Goal: Information Seeking & Learning: Learn about a topic

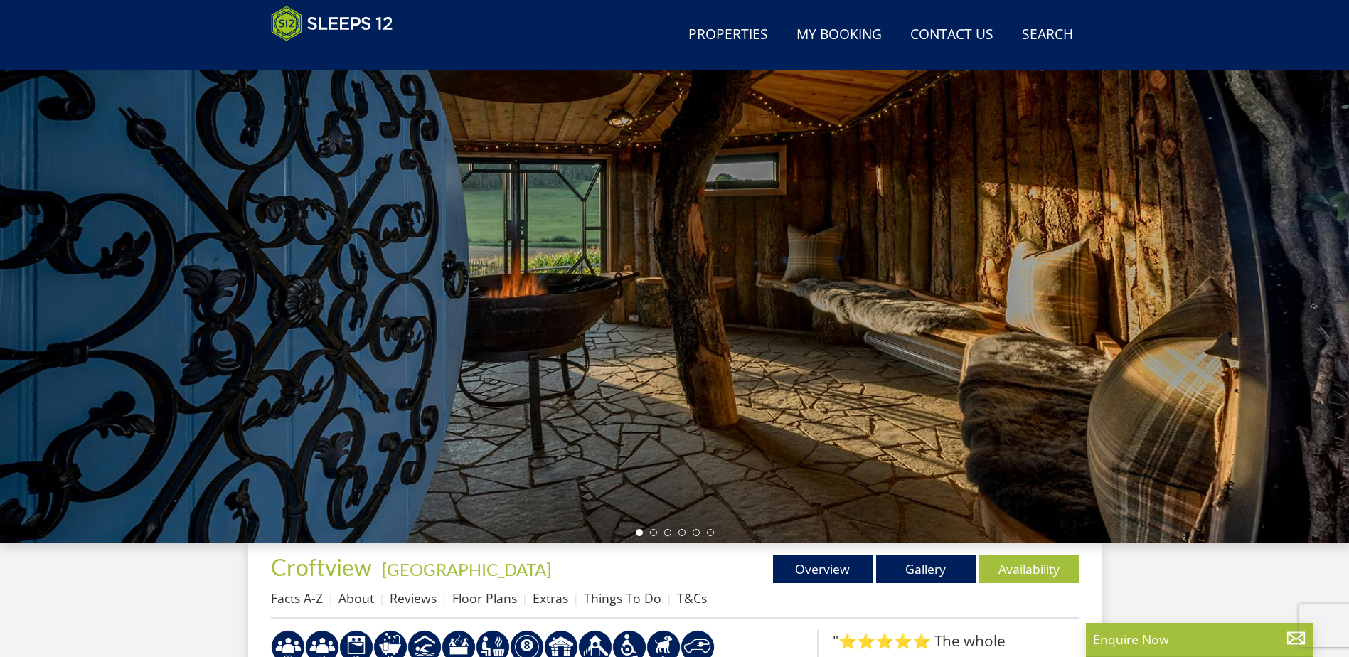
scroll to position [13, 0]
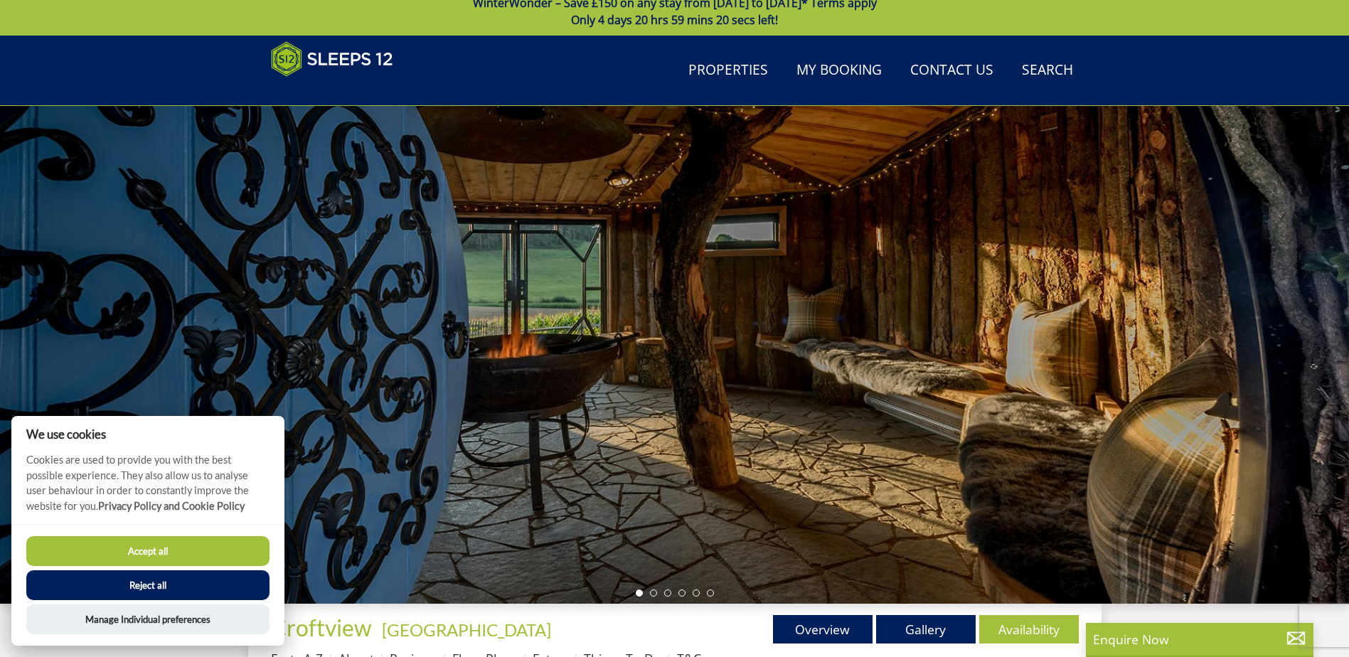
click at [652, 588] on div at bounding box center [674, 355] width 1349 height 498
click at [652, 595] on li at bounding box center [653, 593] width 7 height 7
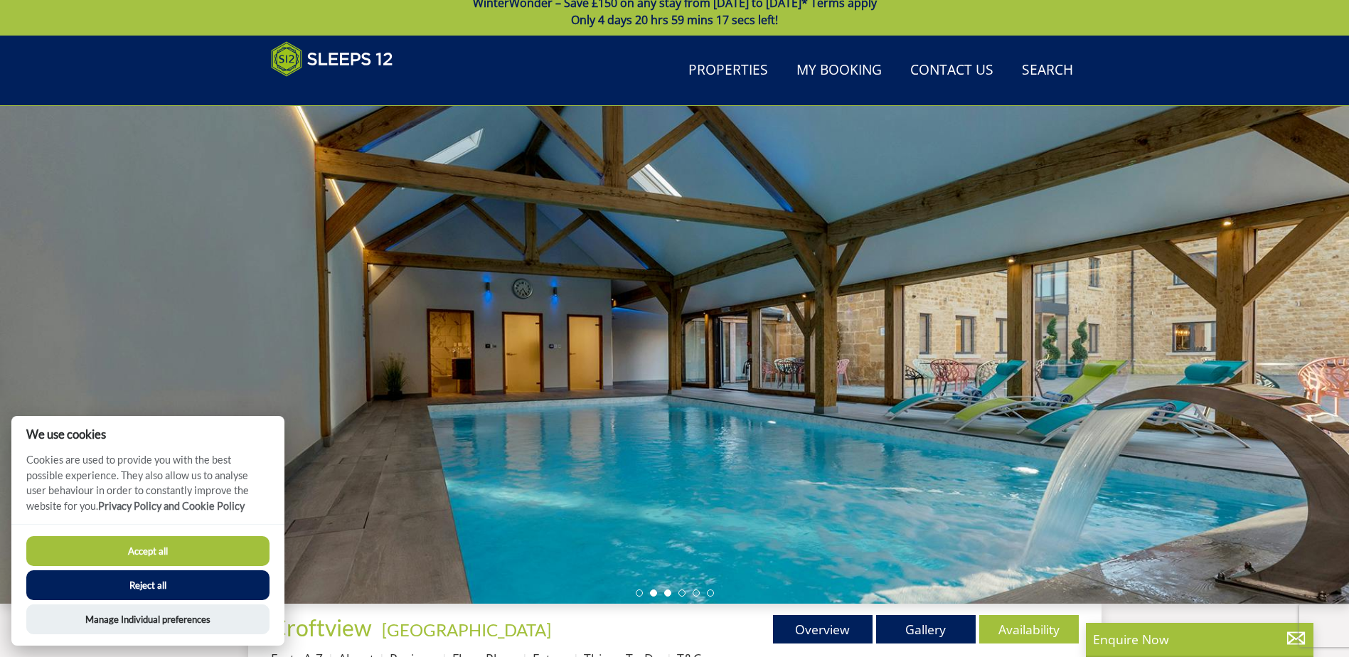
click at [669, 594] on li at bounding box center [667, 593] width 7 height 7
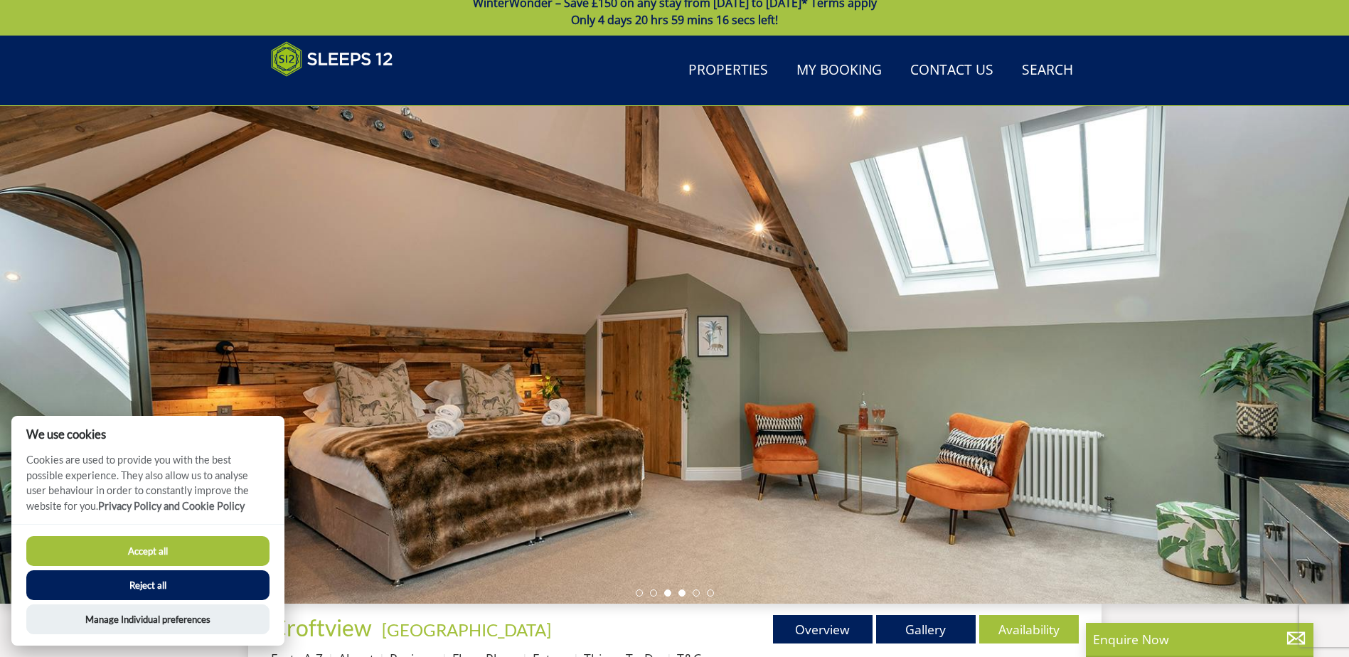
click at [683, 591] on li at bounding box center [682, 593] width 7 height 7
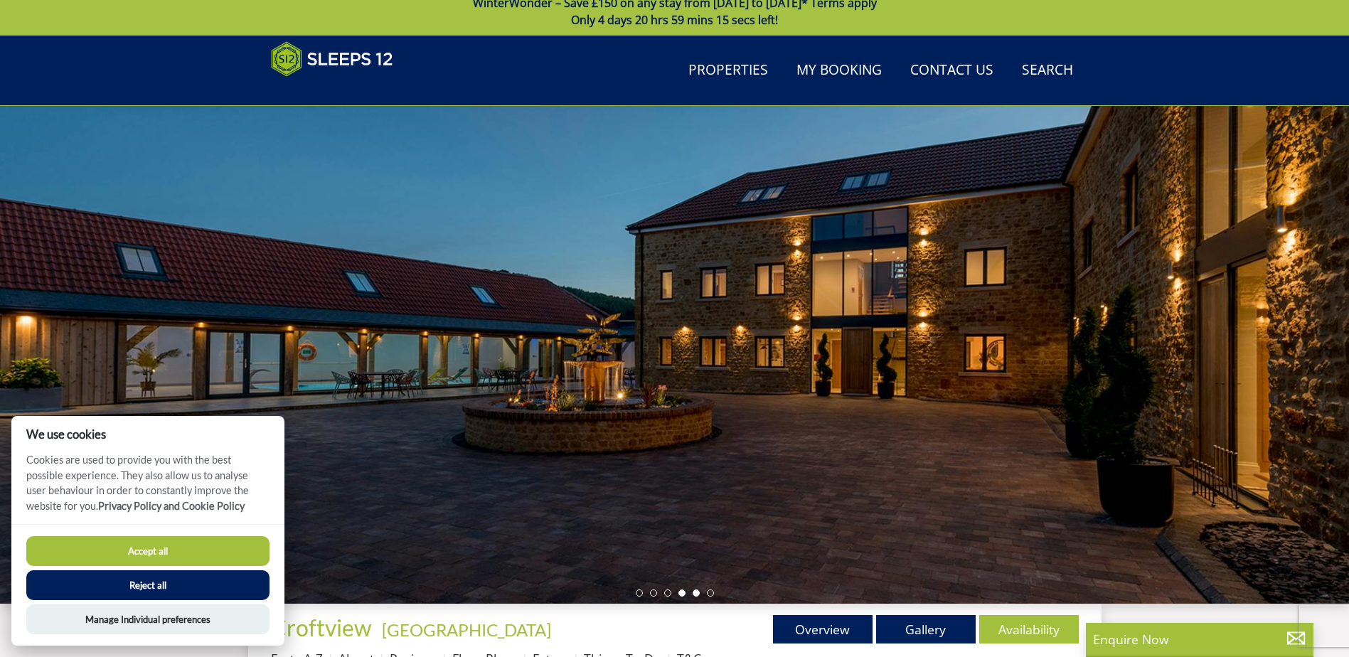
click at [699, 592] on li at bounding box center [696, 593] width 7 height 7
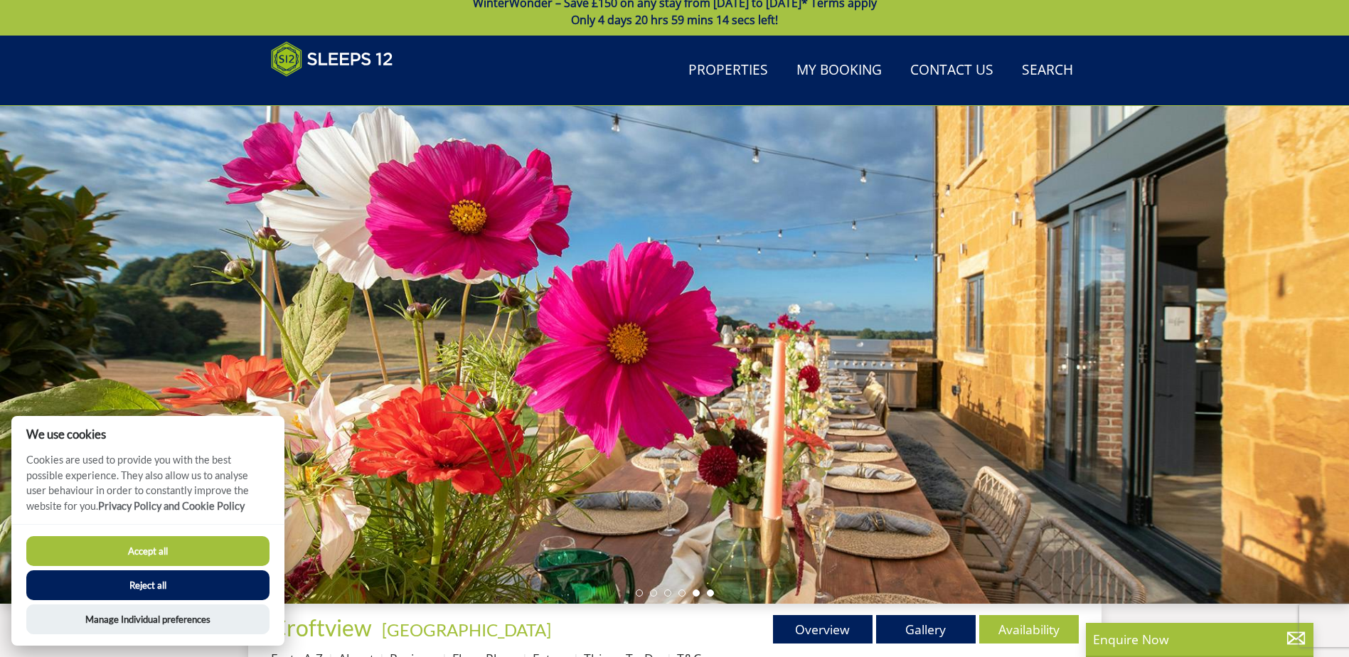
click at [713, 595] on li at bounding box center [710, 593] width 7 height 7
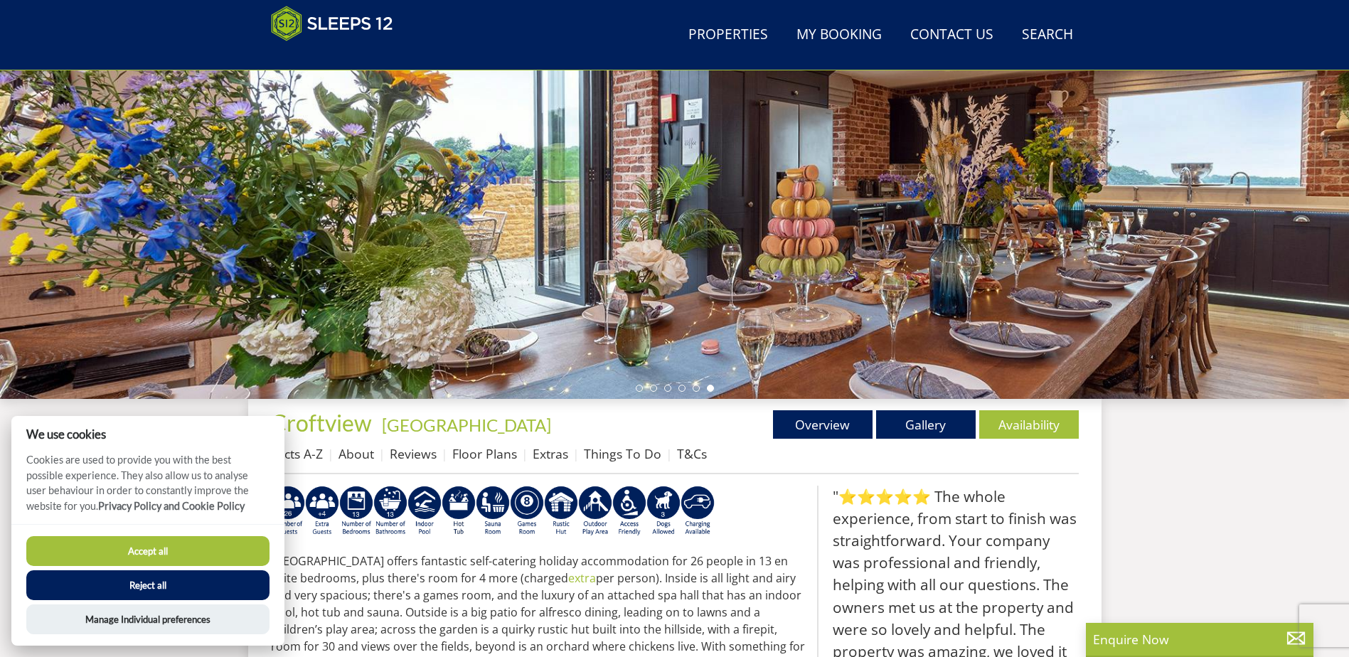
scroll to position [228, 0]
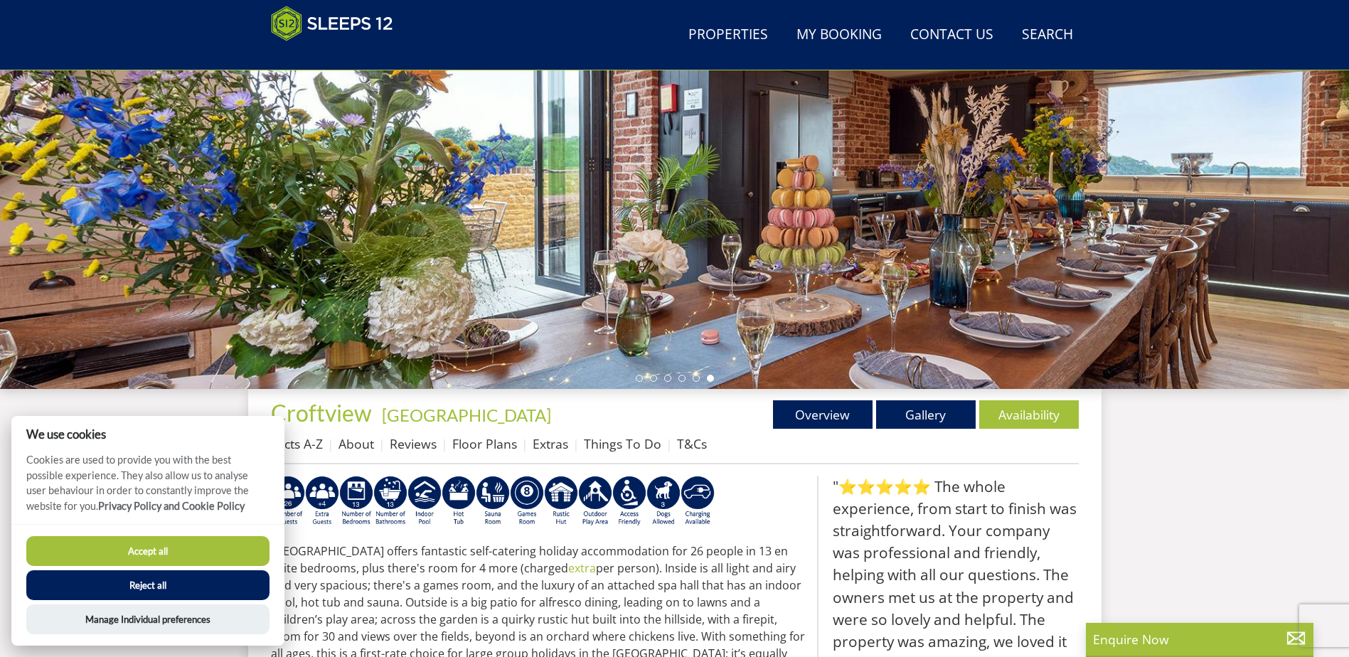
click at [218, 549] on button "Accept all" at bounding box center [147, 551] width 243 height 30
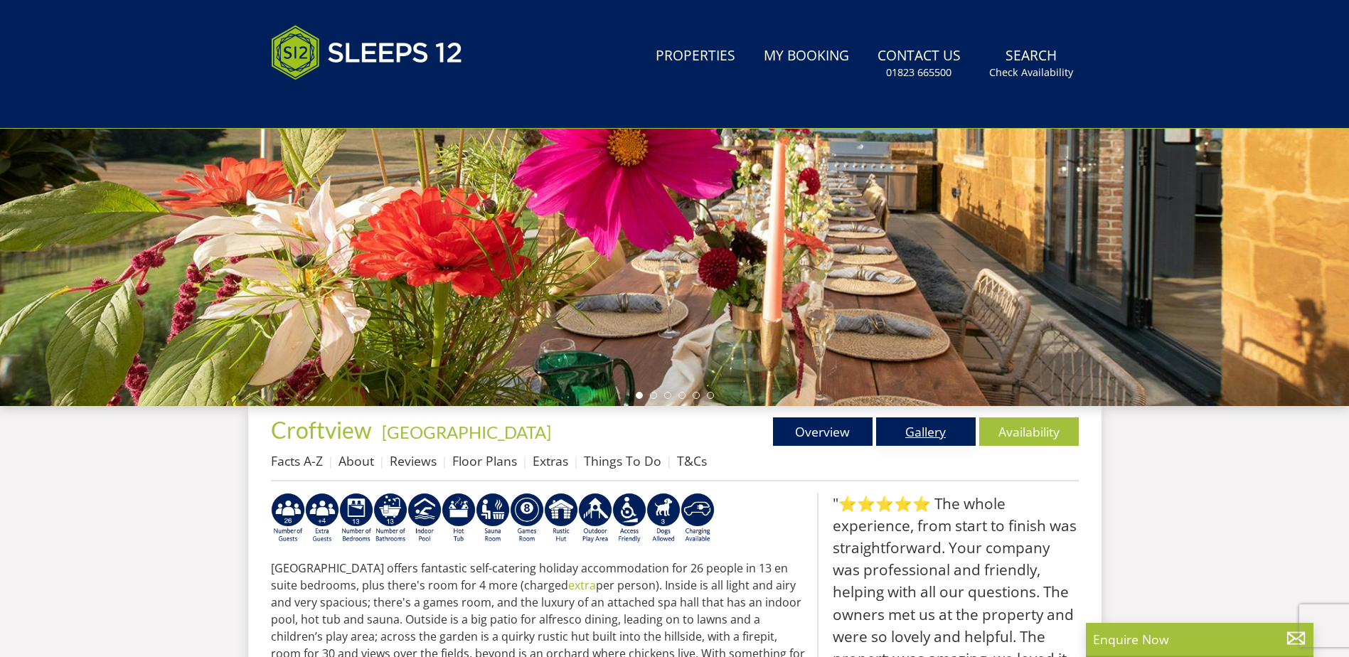
click at [929, 432] on link "Gallery" at bounding box center [926, 432] width 100 height 28
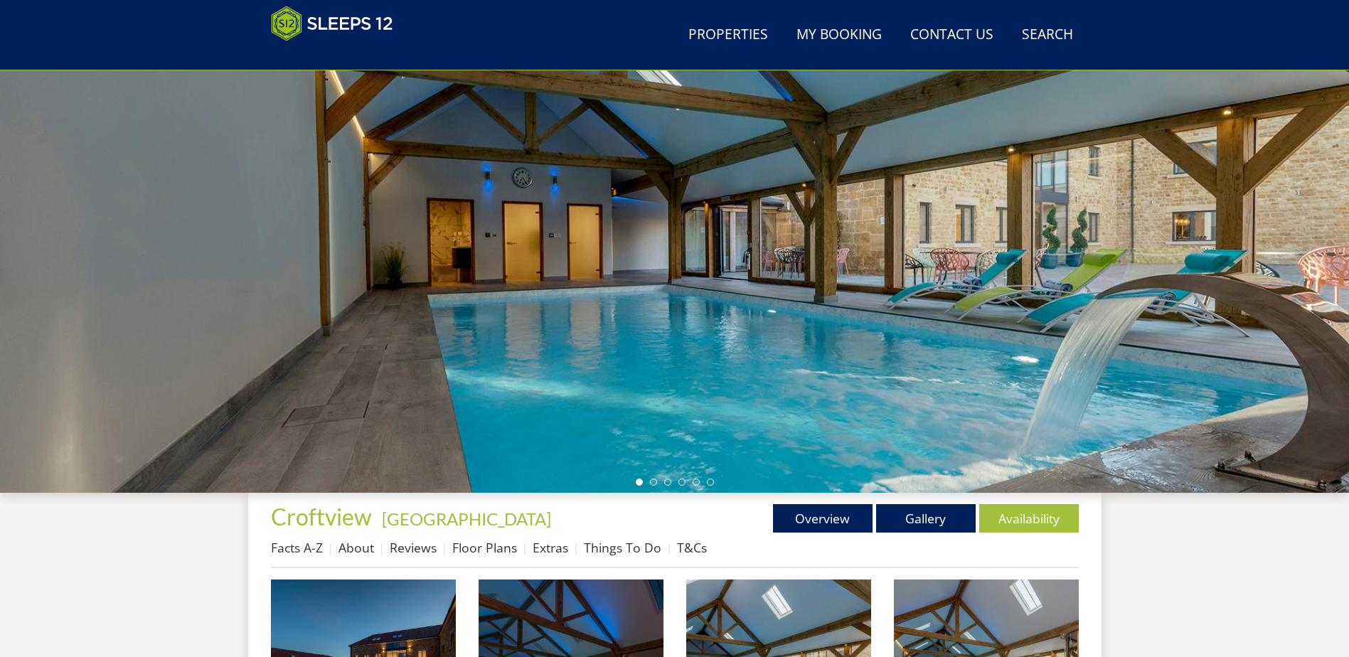
scroll to position [90, 0]
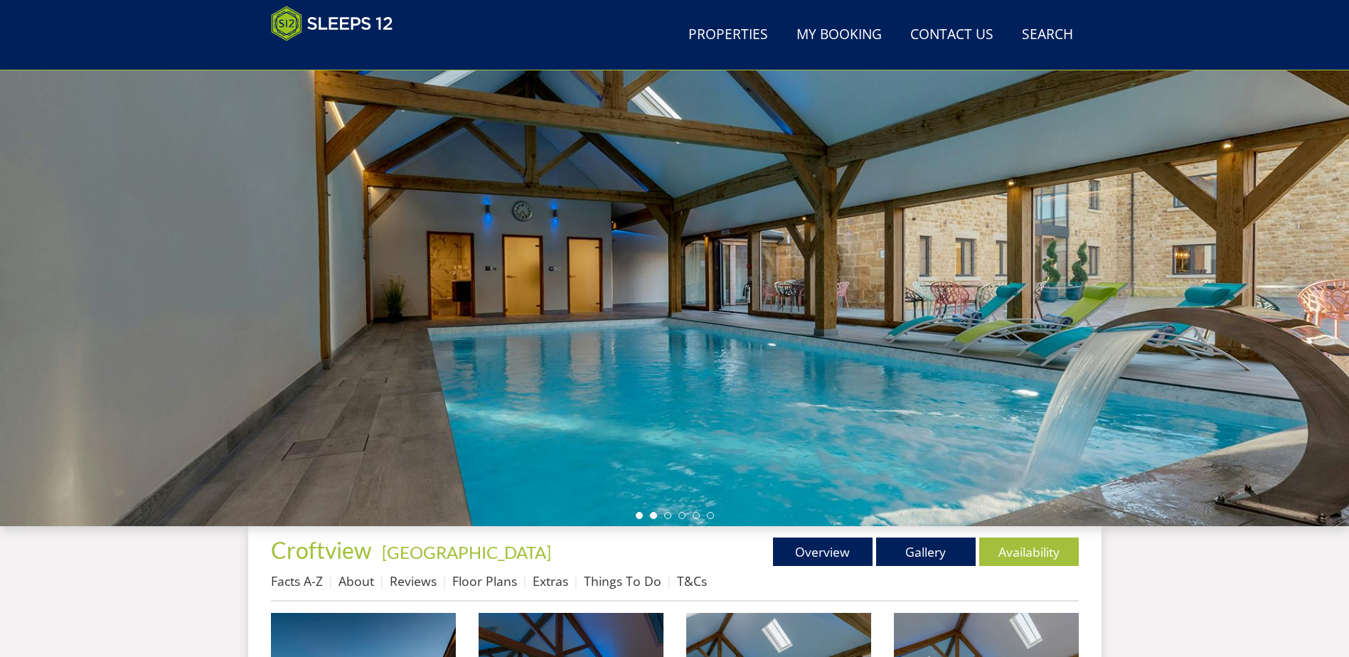
click at [653, 516] on li at bounding box center [653, 515] width 7 height 7
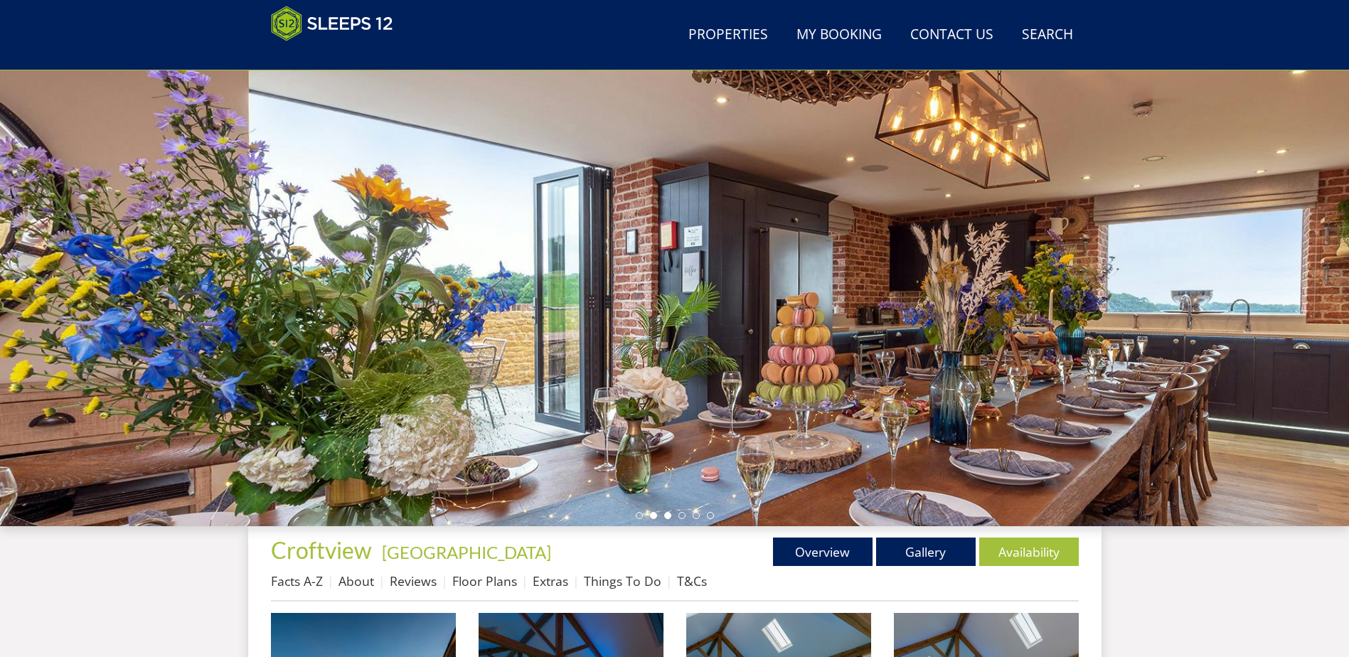
click at [667, 515] on li at bounding box center [667, 515] width 7 height 7
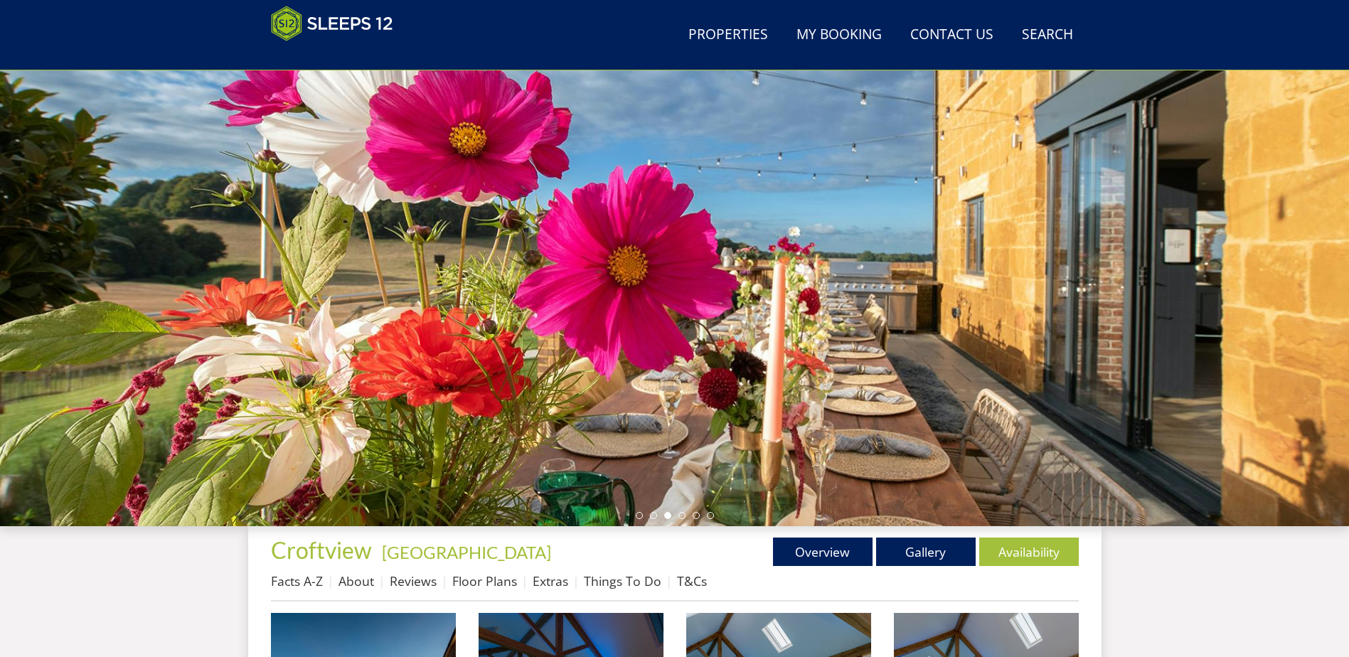
click at [684, 512] on ul at bounding box center [675, 515] width 78 height 7
click at [684, 514] on li at bounding box center [682, 515] width 7 height 7
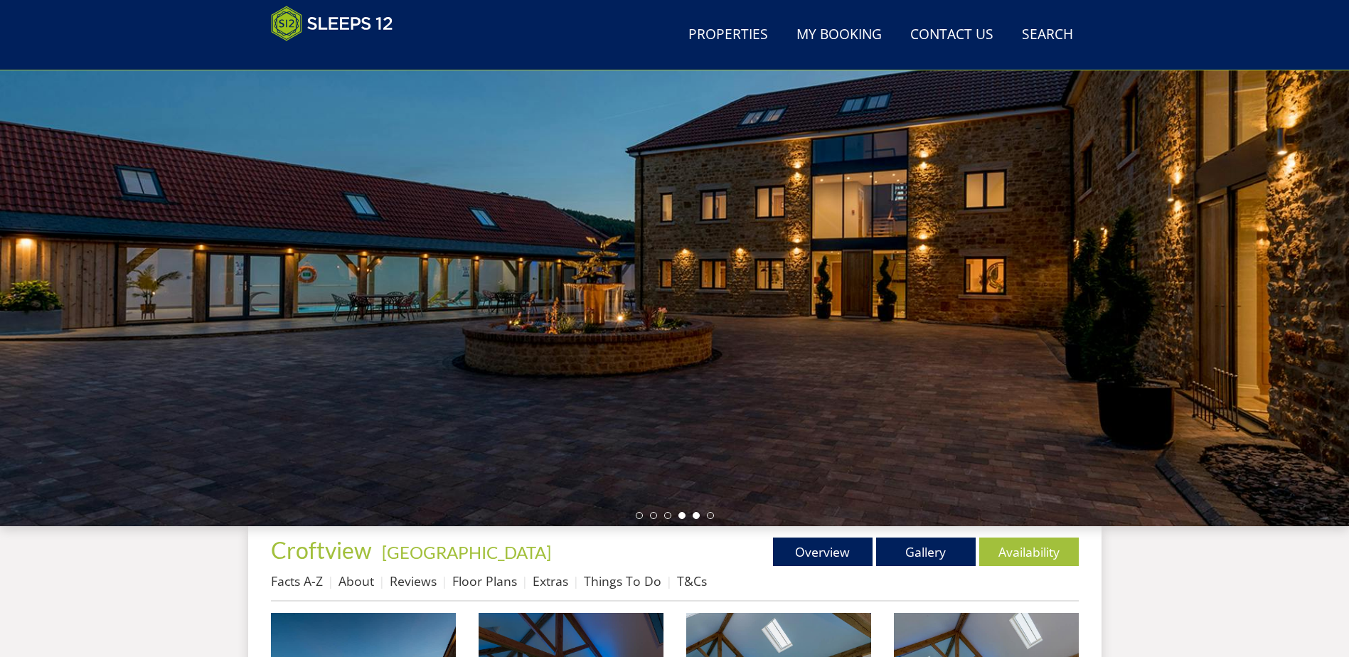
click at [699, 515] on li at bounding box center [696, 515] width 7 height 7
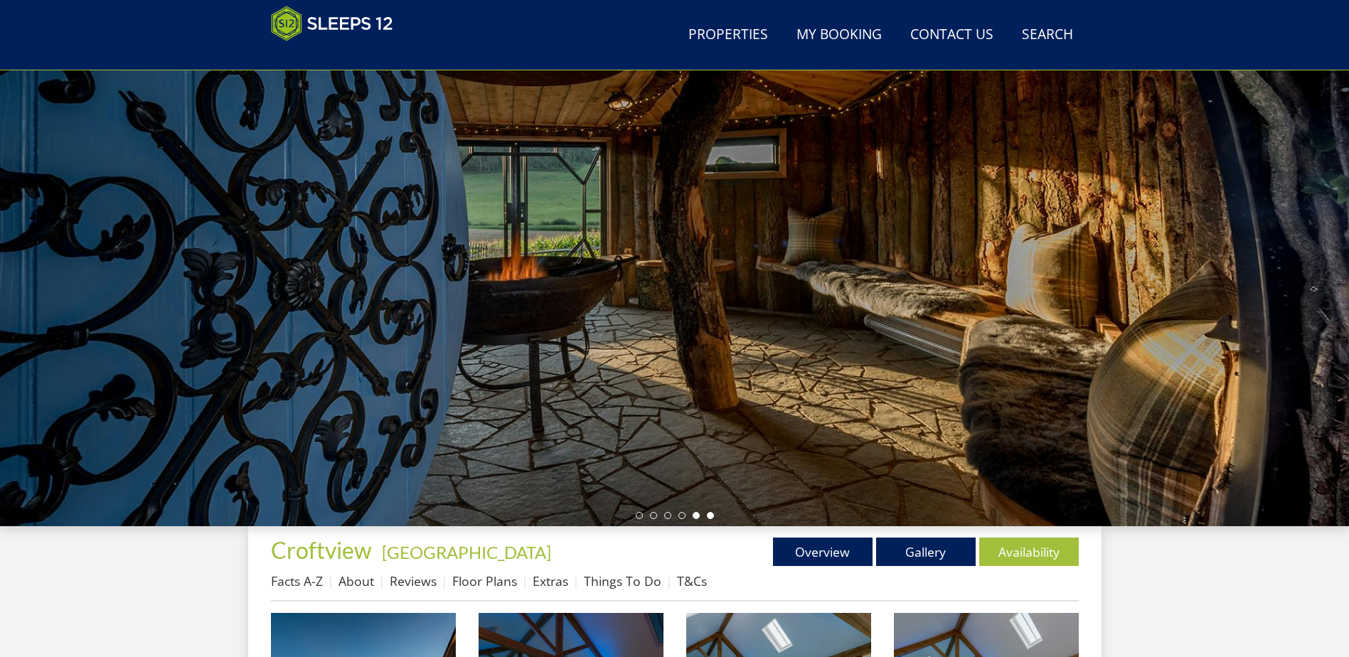
click at [710, 519] on li at bounding box center [710, 515] width 7 height 7
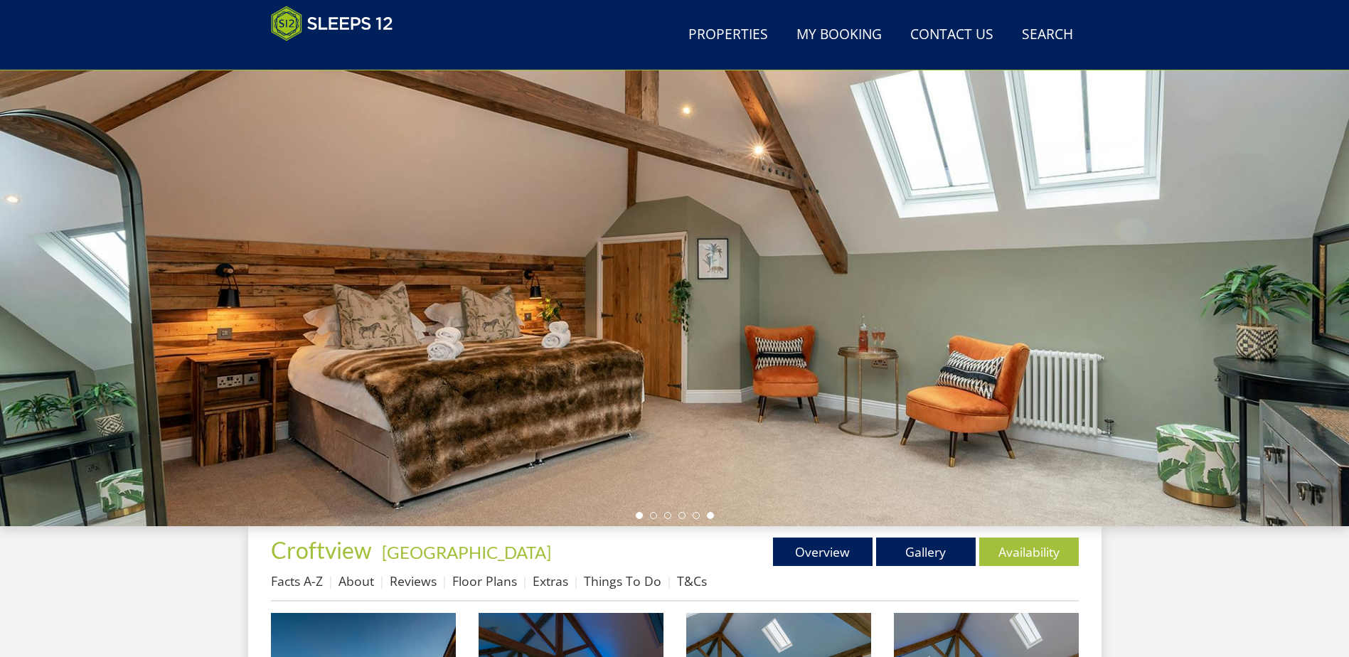
click at [636, 517] on li at bounding box center [639, 515] width 7 height 7
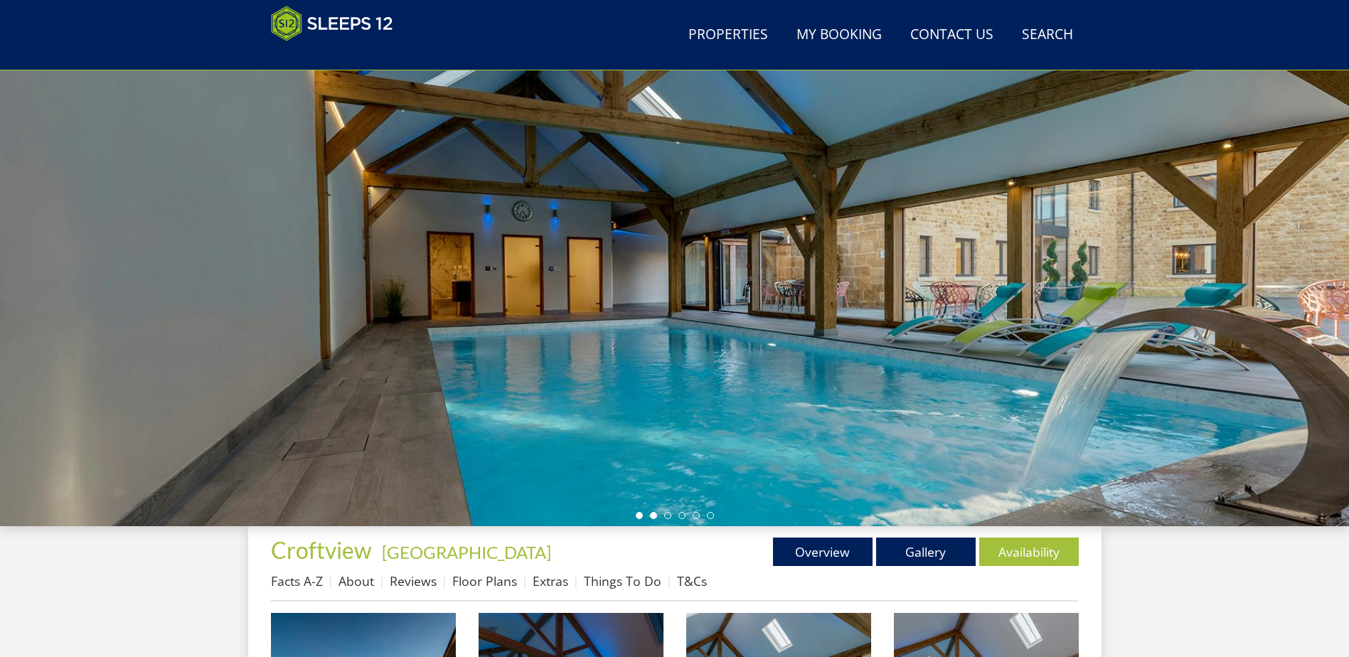
click at [656, 514] on li at bounding box center [653, 515] width 7 height 7
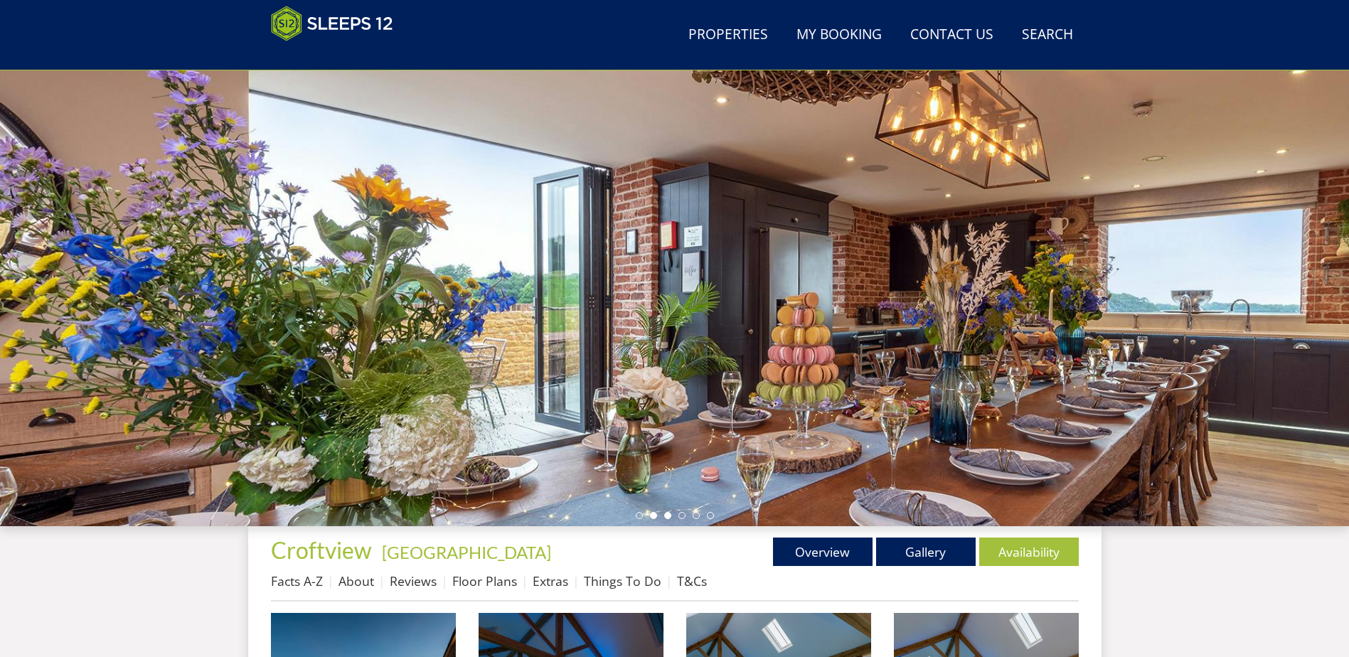
click at [667, 519] on li at bounding box center [667, 515] width 7 height 7
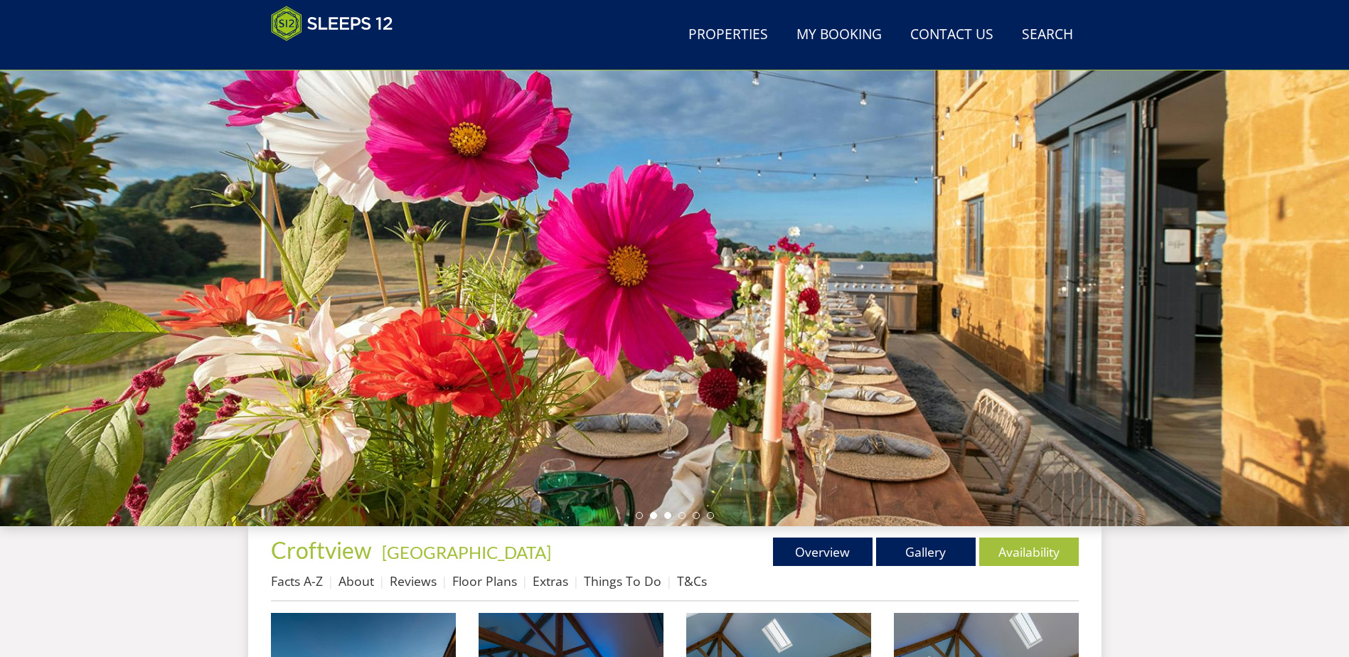
click at [653, 514] on li at bounding box center [653, 515] width 7 height 7
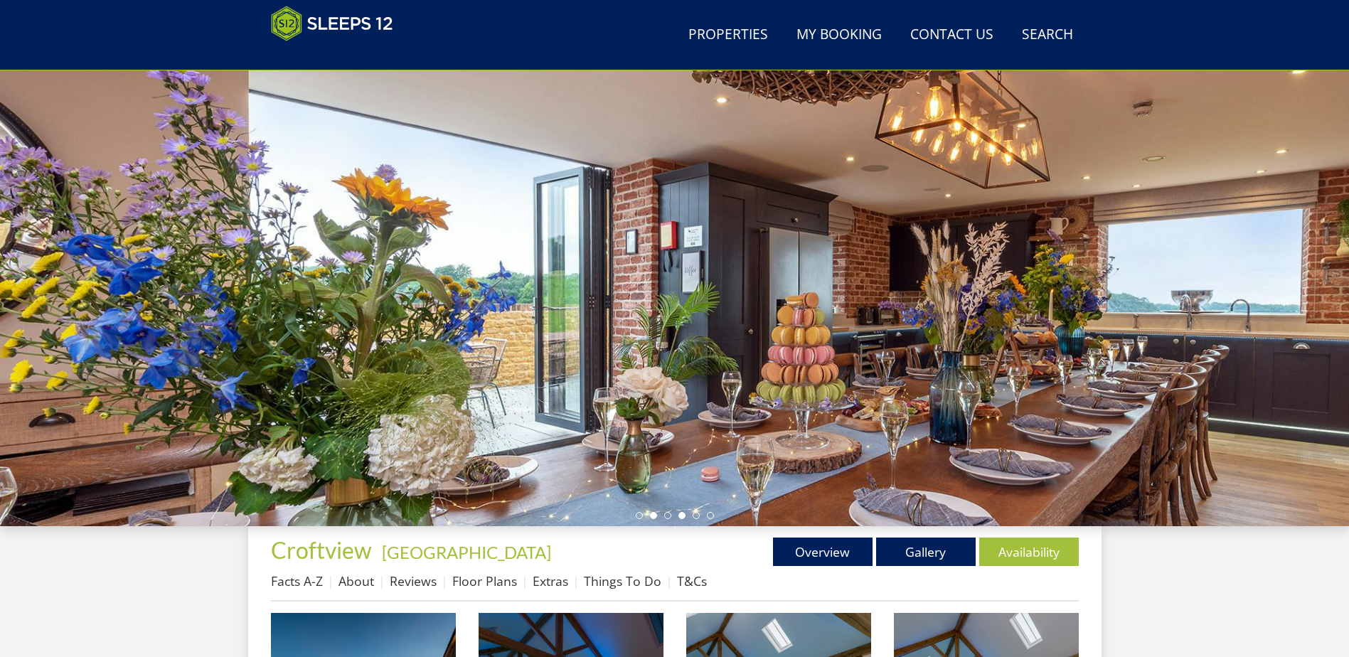
click at [679, 517] on li at bounding box center [682, 515] width 7 height 7
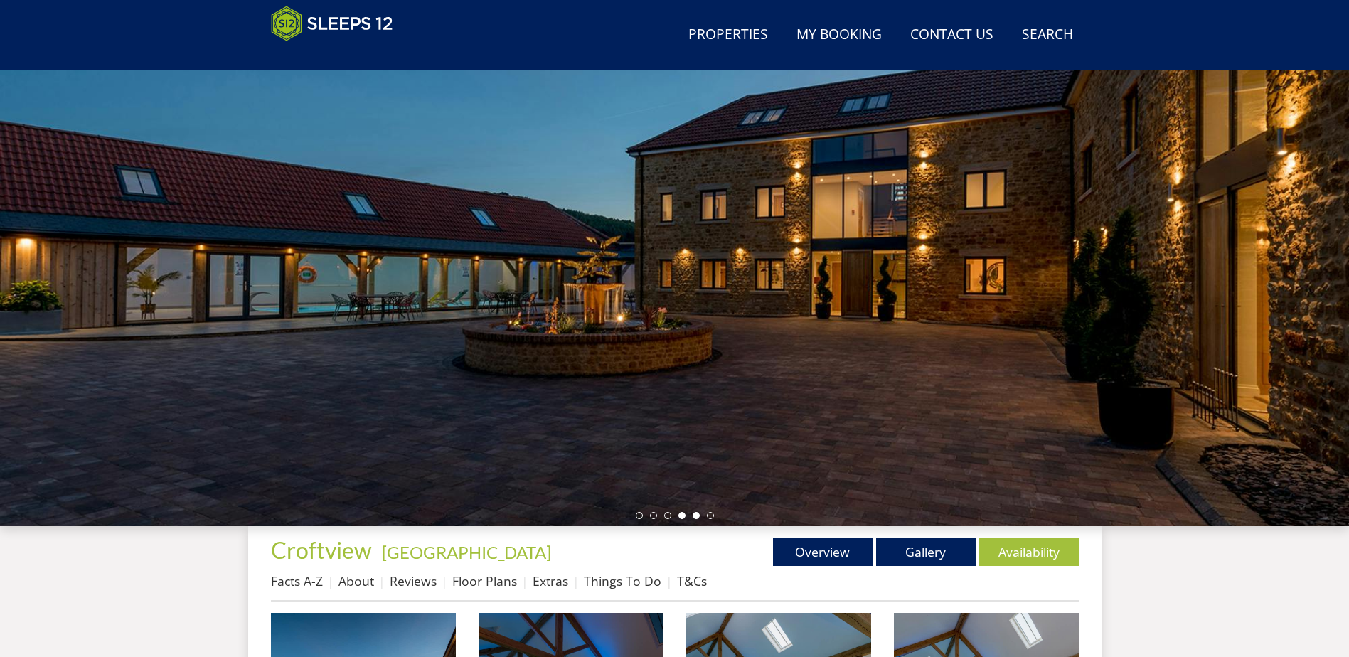
click at [694, 514] on li at bounding box center [696, 515] width 7 height 7
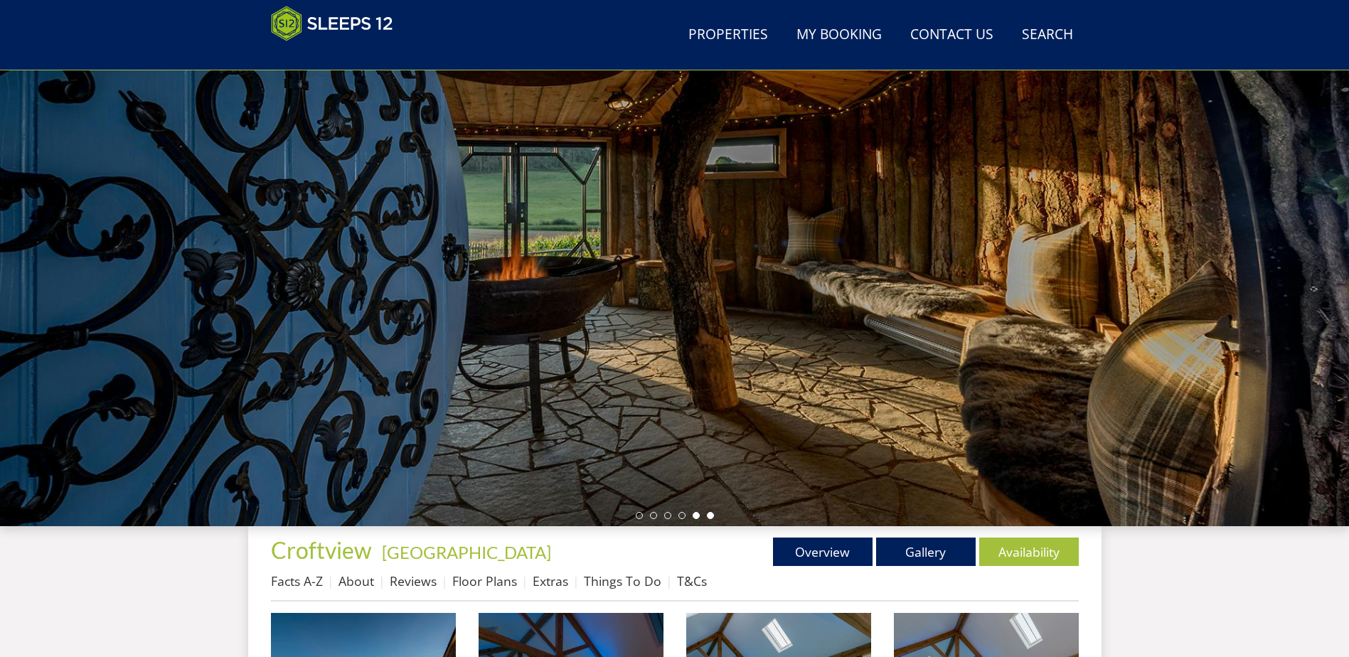
click at [710, 514] on li at bounding box center [710, 515] width 7 height 7
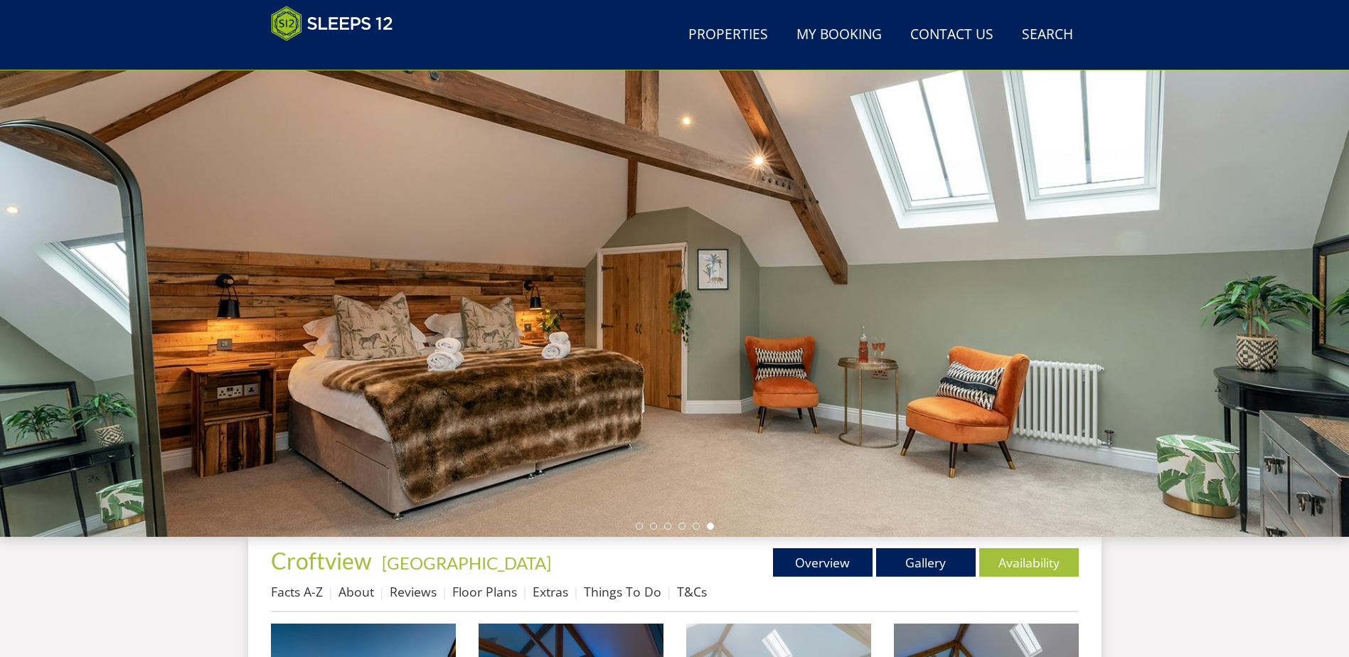
scroll to position [531, 0]
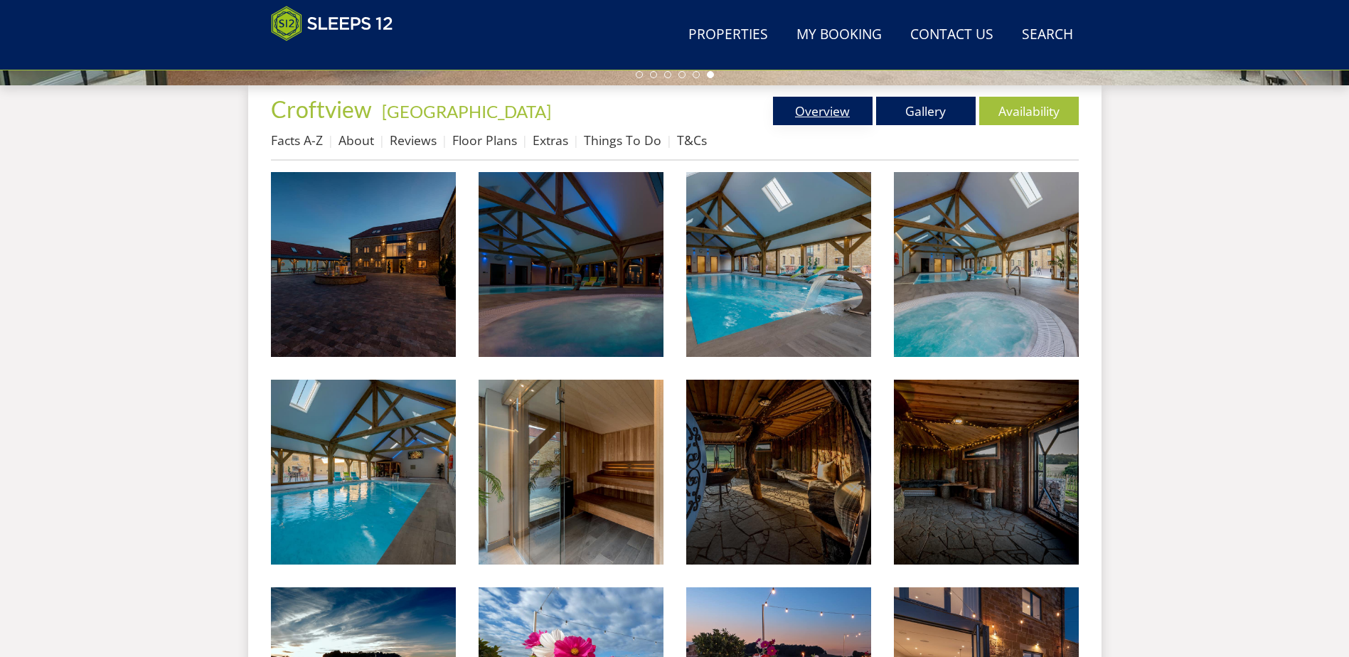
click at [842, 110] on link "Overview" at bounding box center [823, 111] width 100 height 28
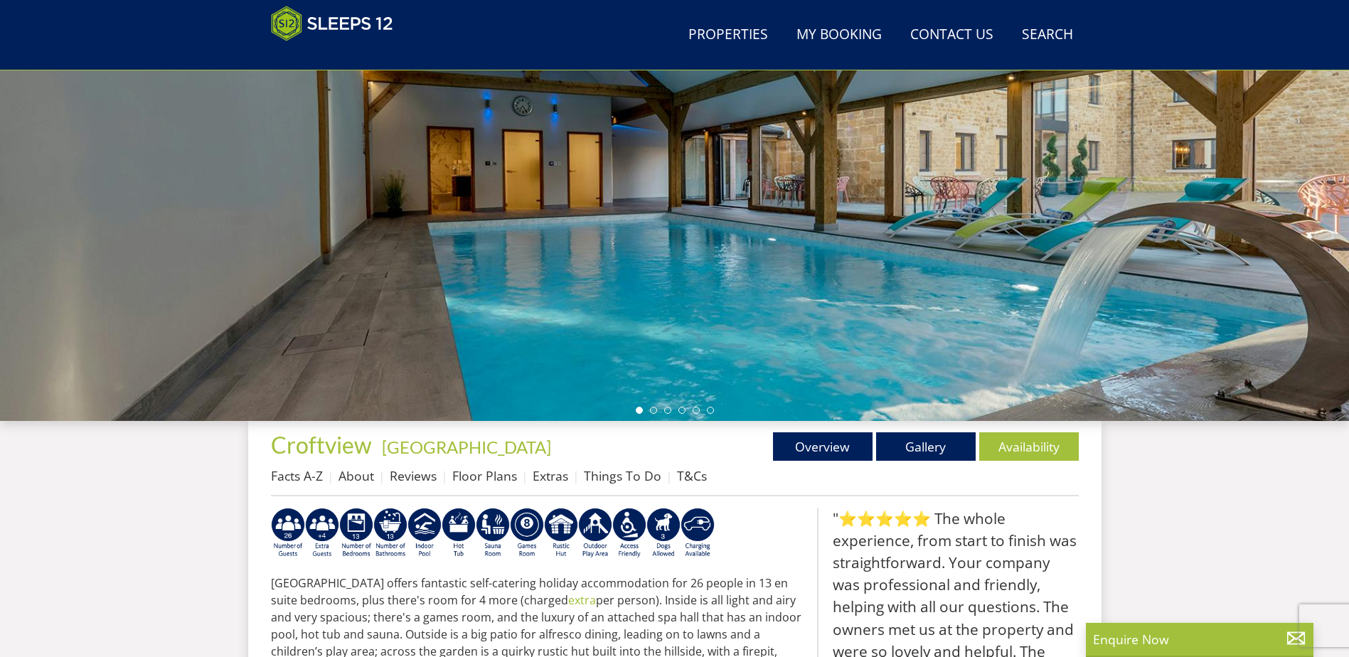
scroll to position [460, 0]
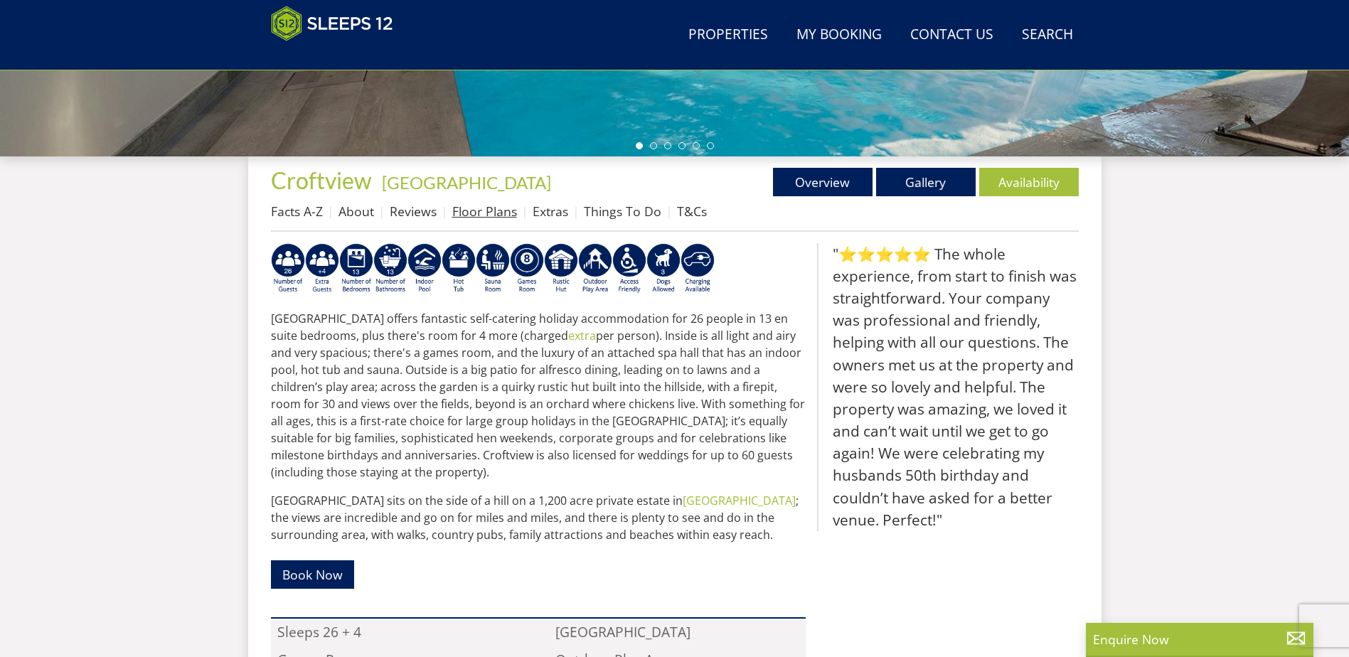
click at [503, 213] on link "Floor Plans" at bounding box center [484, 211] width 65 height 17
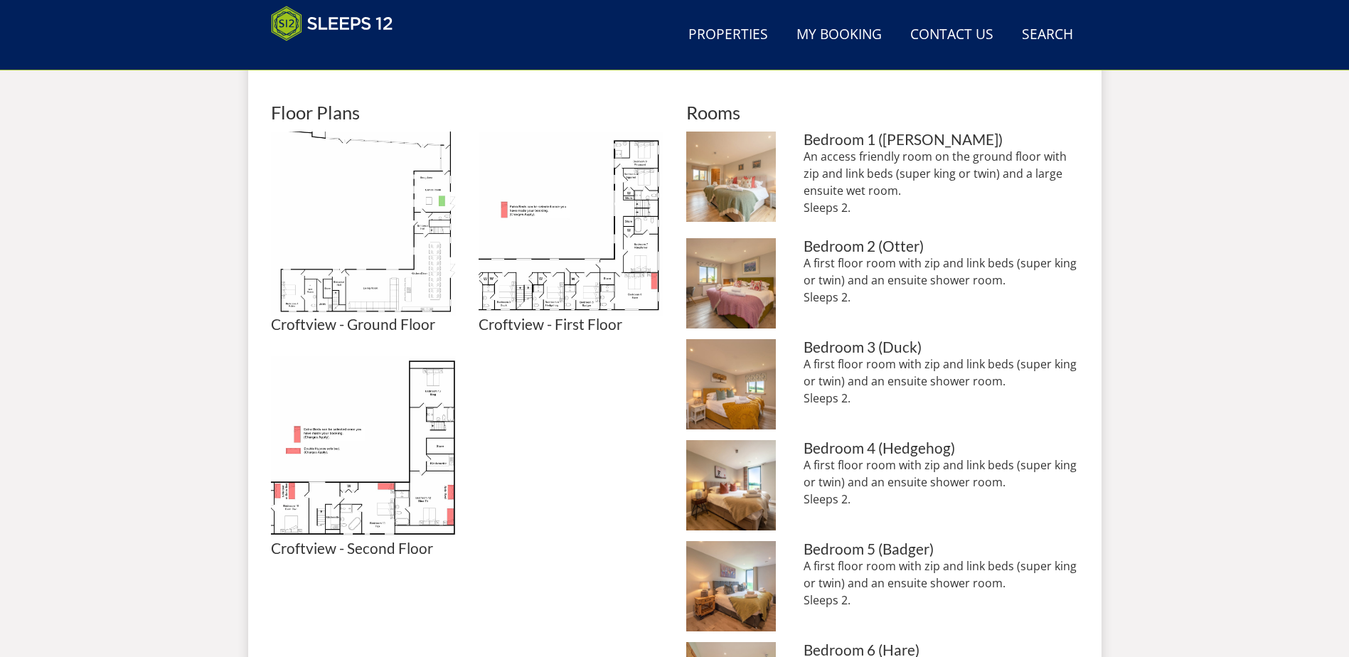
scroll to position [674, 0]
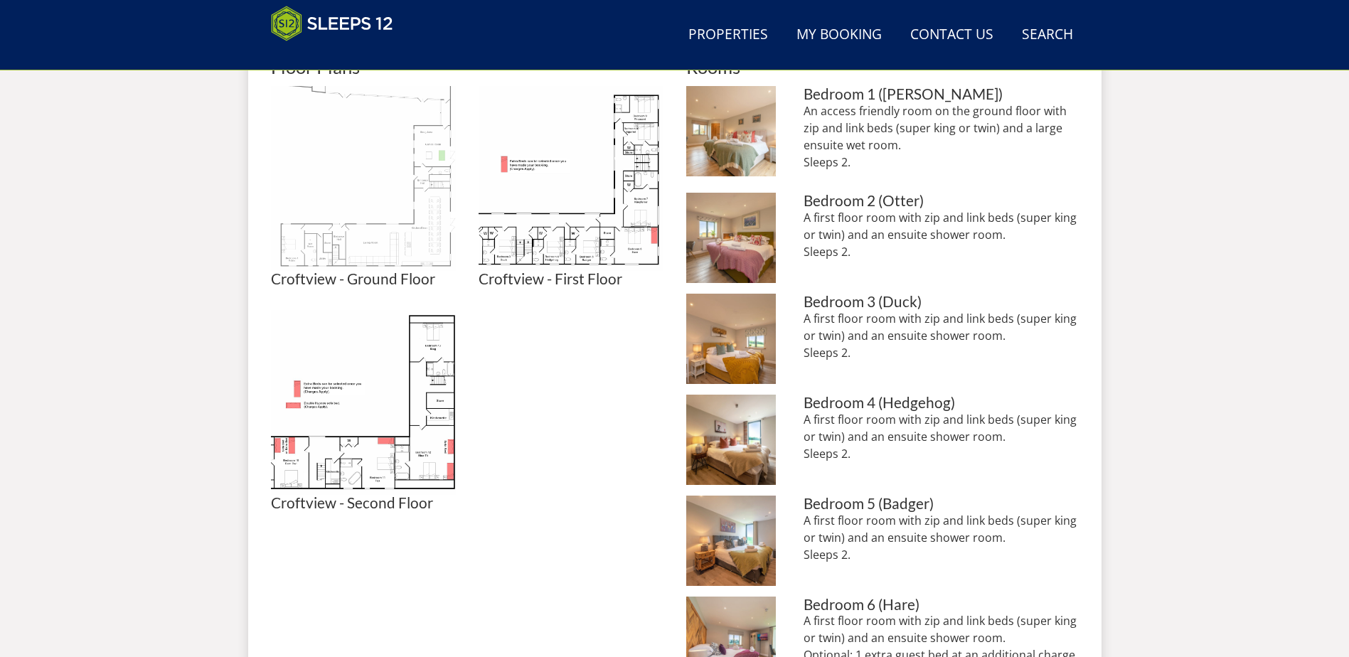
click at [346, 255] on img at bounding box center [363, 178] width 185 height 185
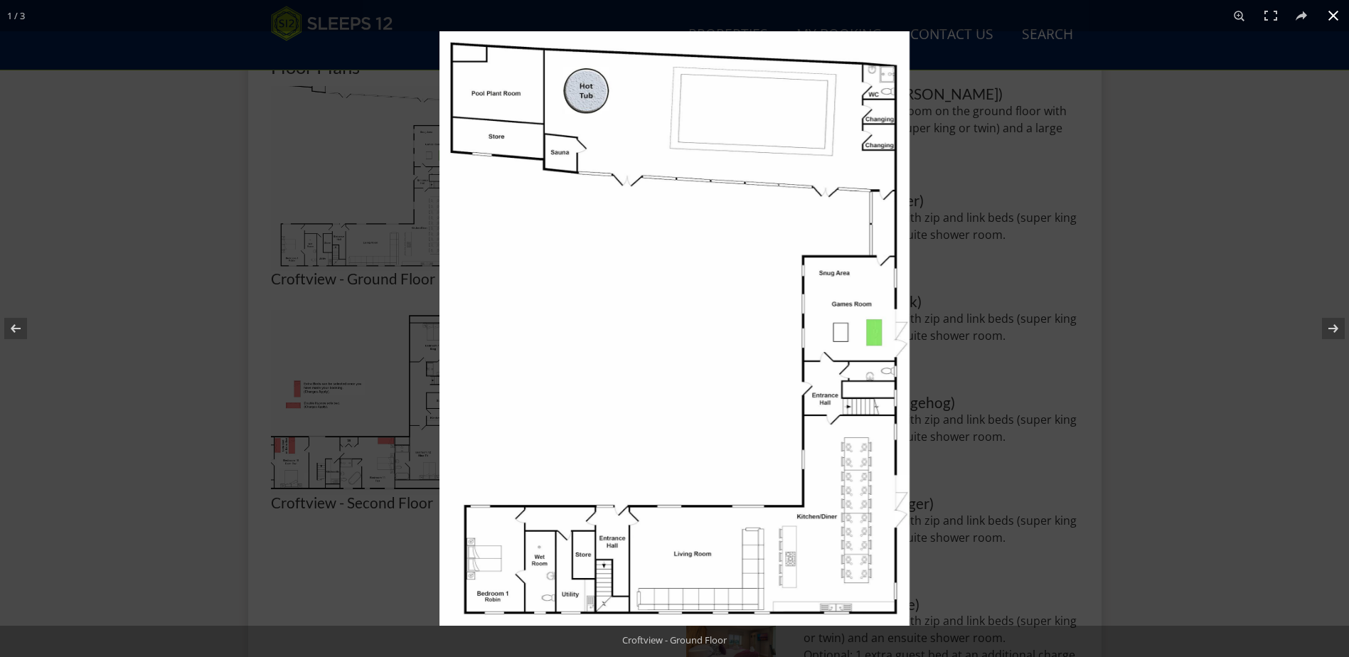
click at [1224, 207] on div at bounding box center [1114, 359] width 1349 height 657
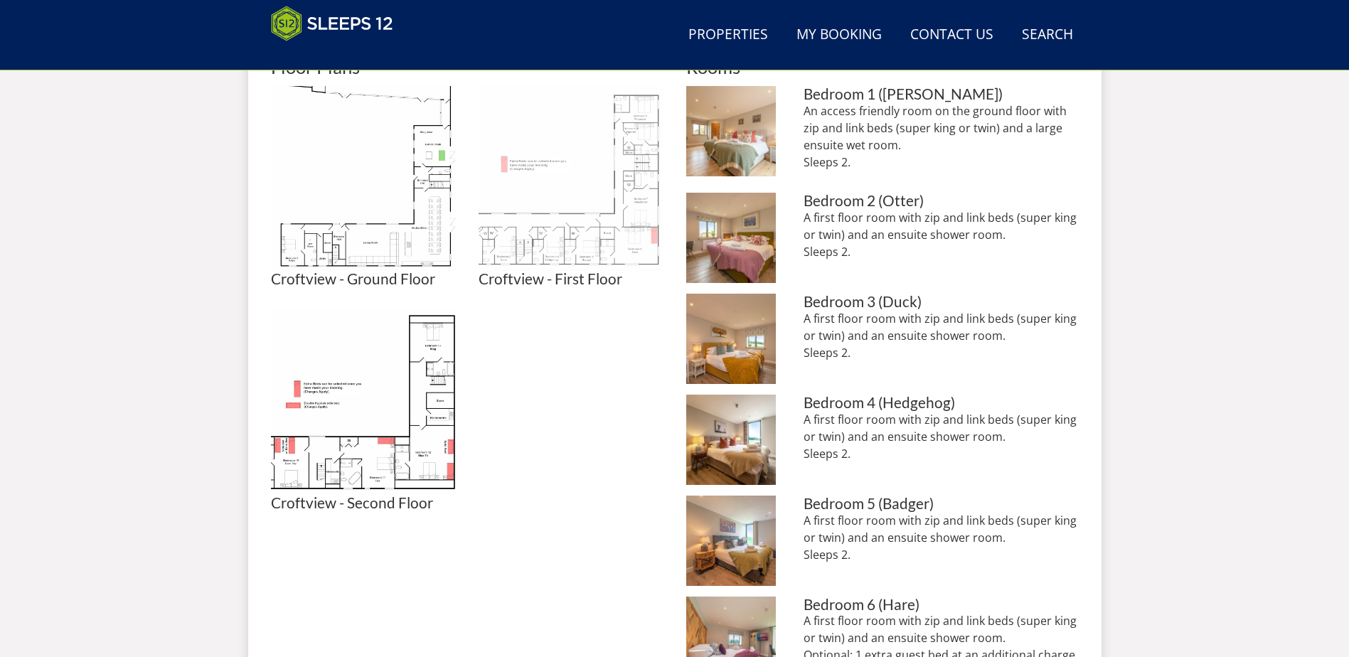
click at [566, 227] on img at bounding box center [571, 178] width 185 height 185
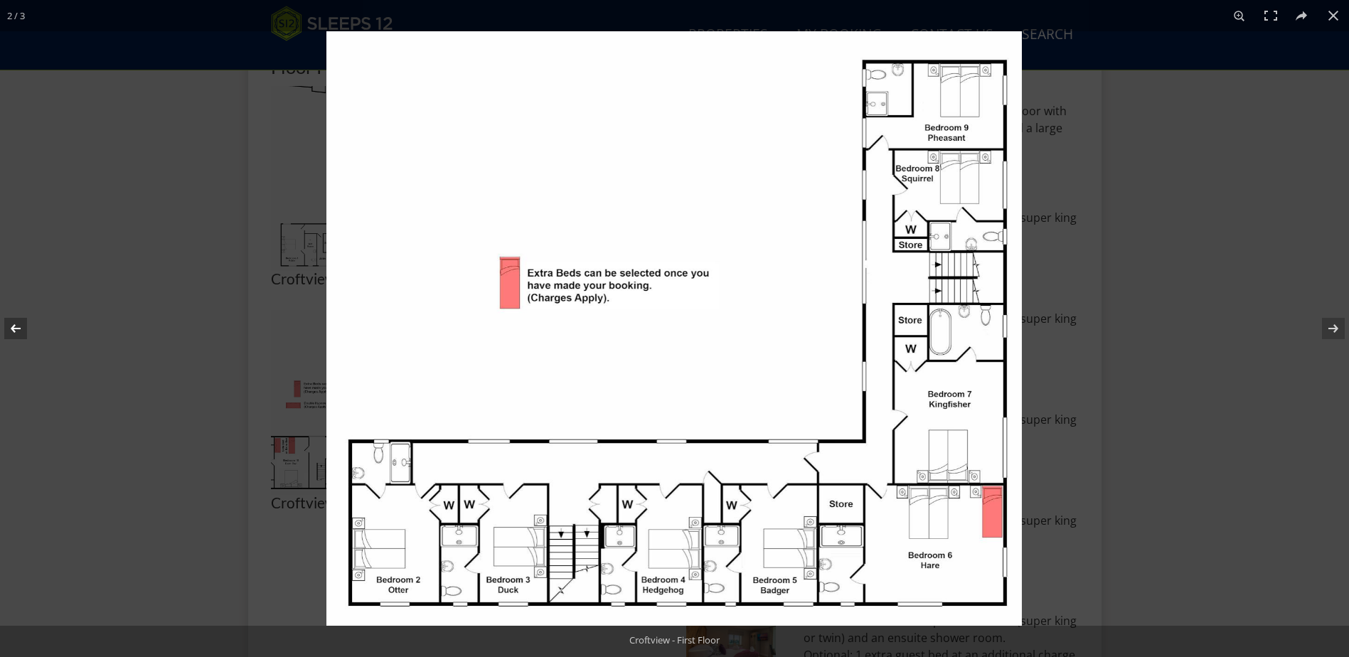
click at [13, 330] on button at bounding box center [25, 328] width 50 height 71
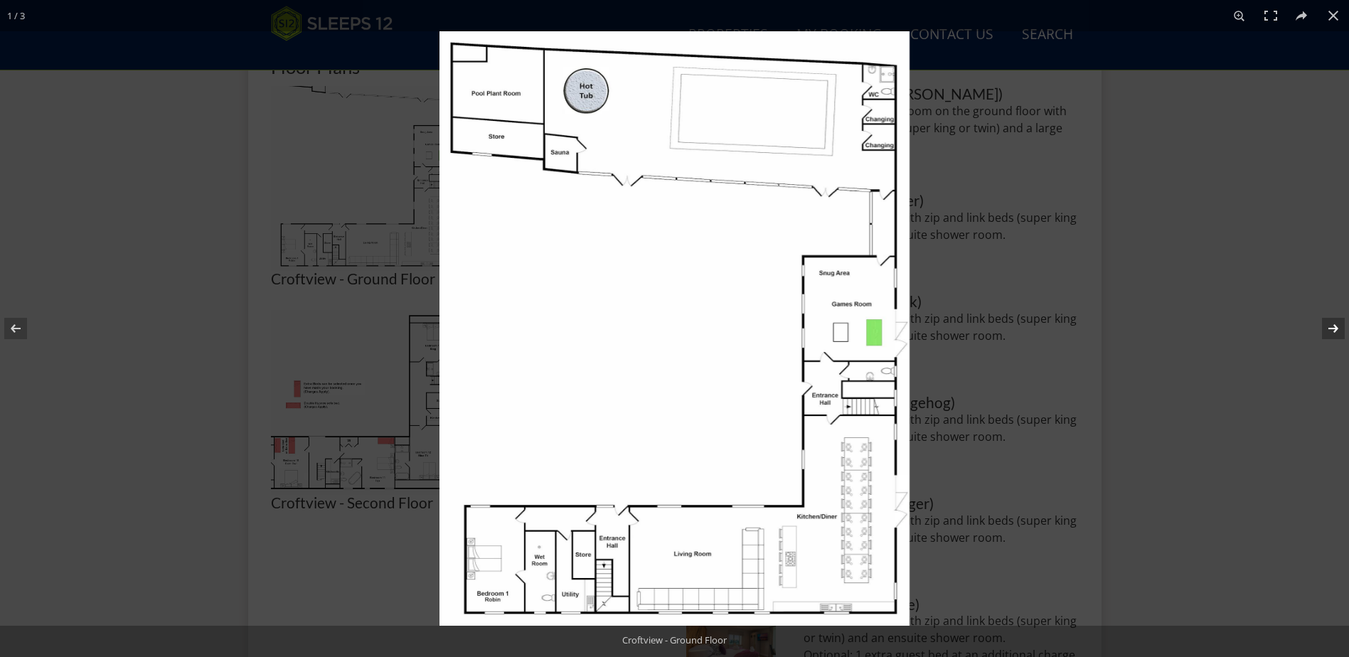
click at [1335, 328] on button at bounding box center [1325, 328] width 50 height 71
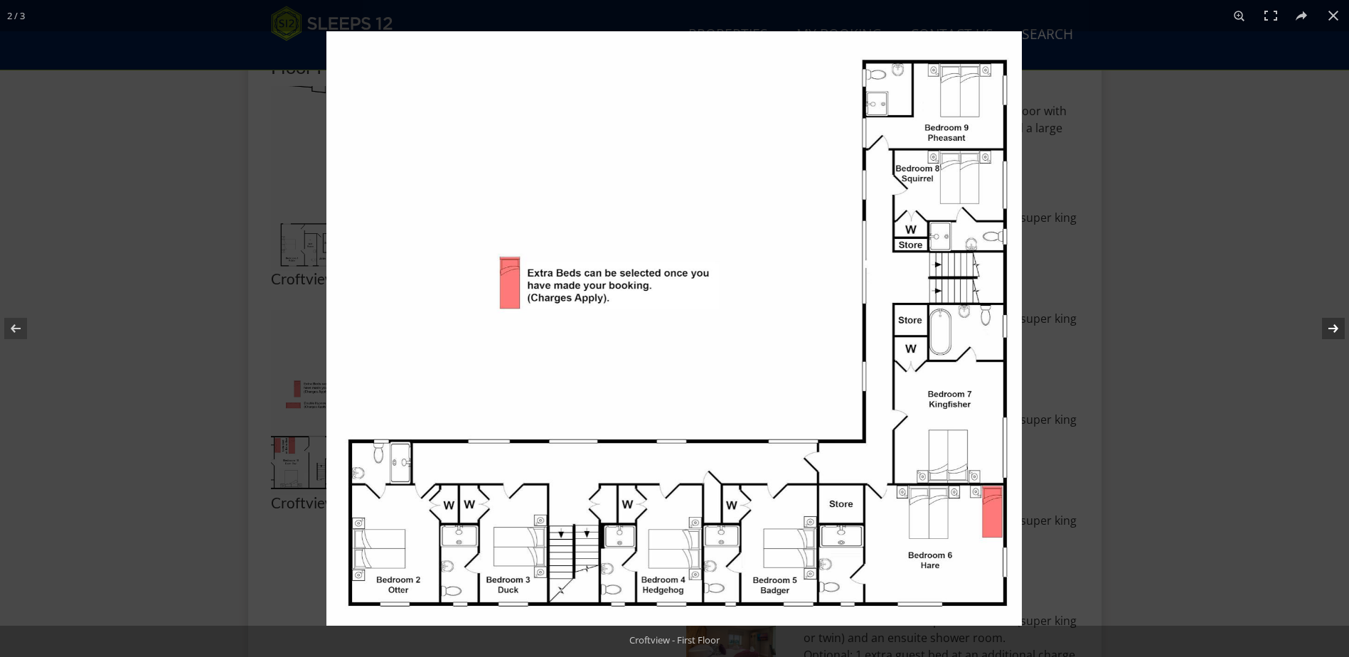
click at [1335, 328] on button at bounding box center [1325, 328] width 50 height 71
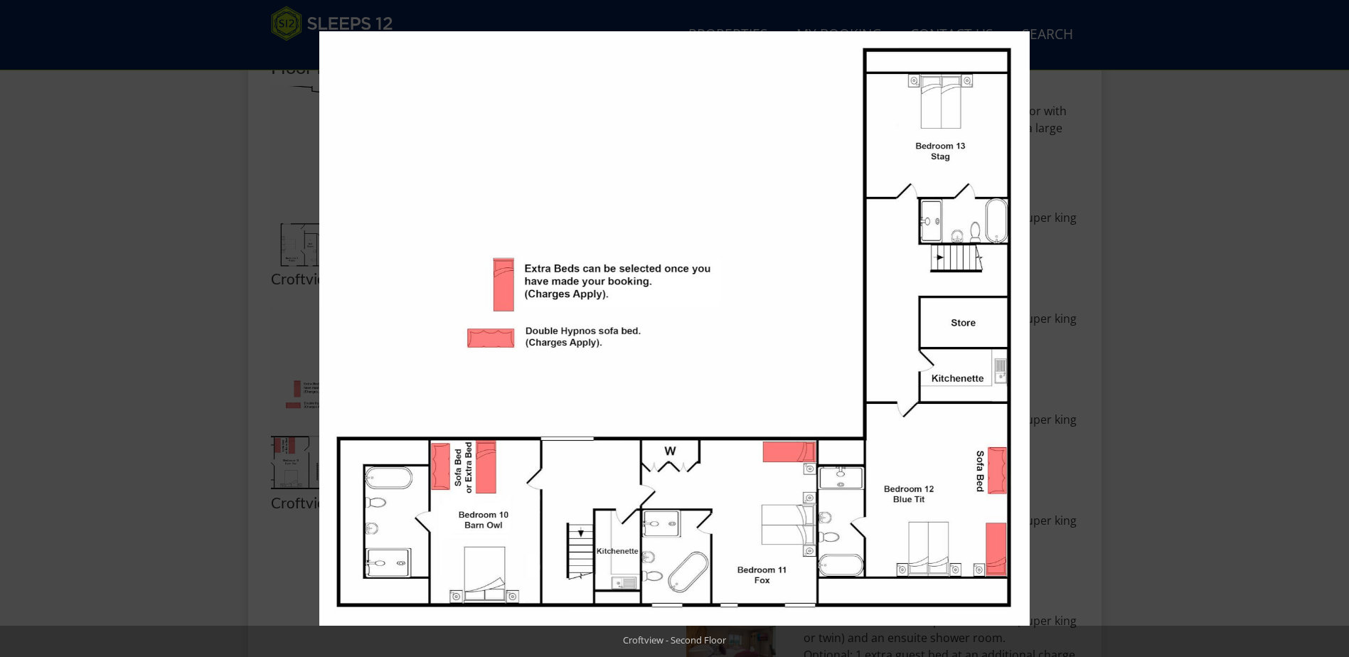
click at [1335, 328] on button at bounding box center [1325, 328] width 50 height 71
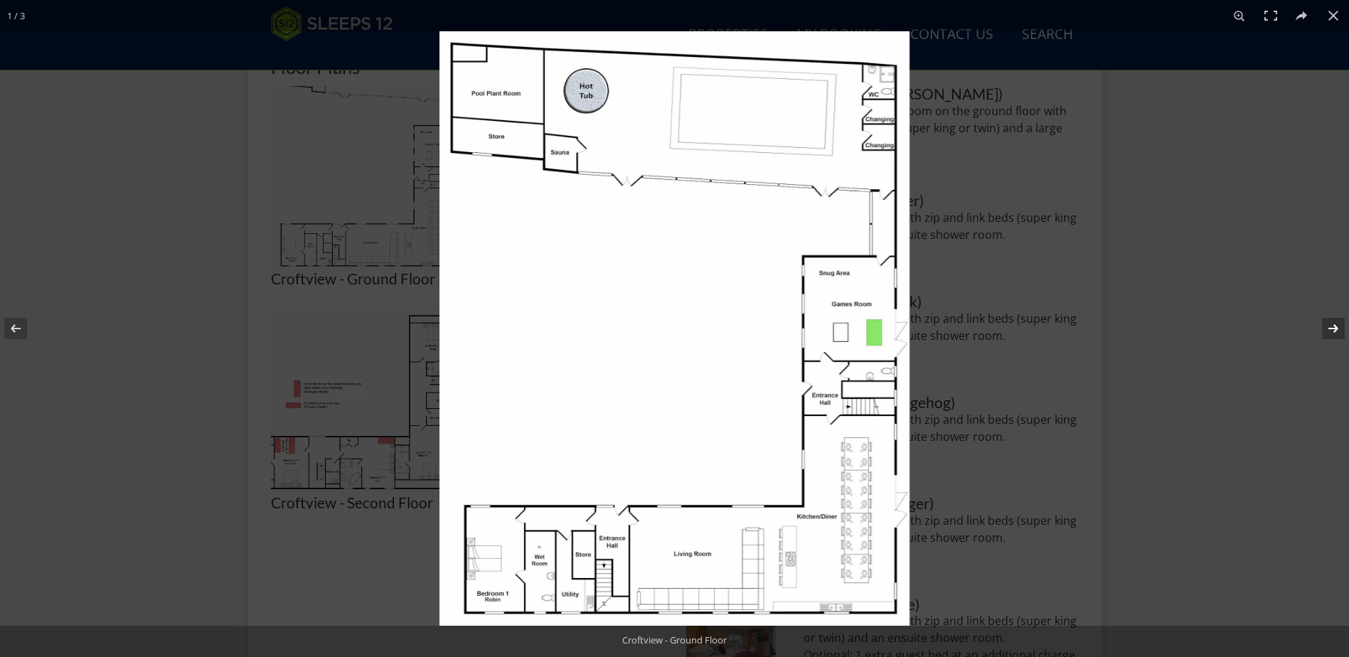
click at [1326, 332] on button at bounding box center [1325, 328] width 50 height 71
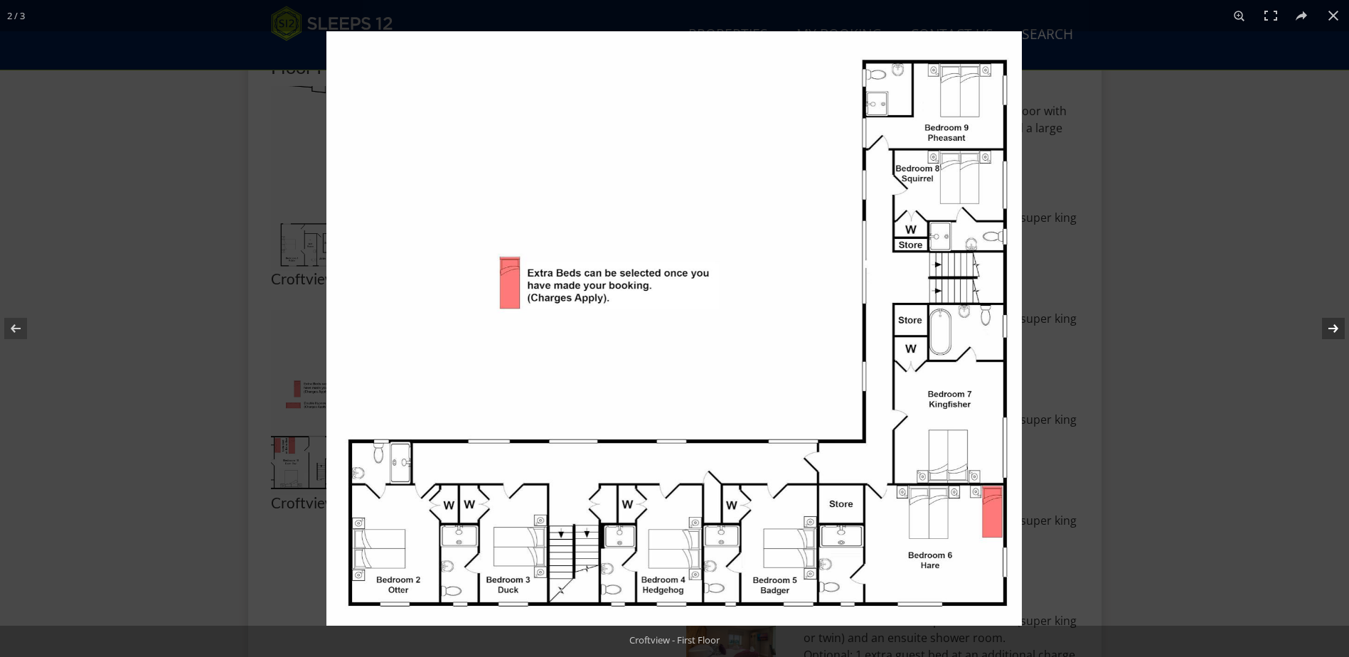
click at [1327, 328] on button at bounding box center [1325, 328] width 50 height 71
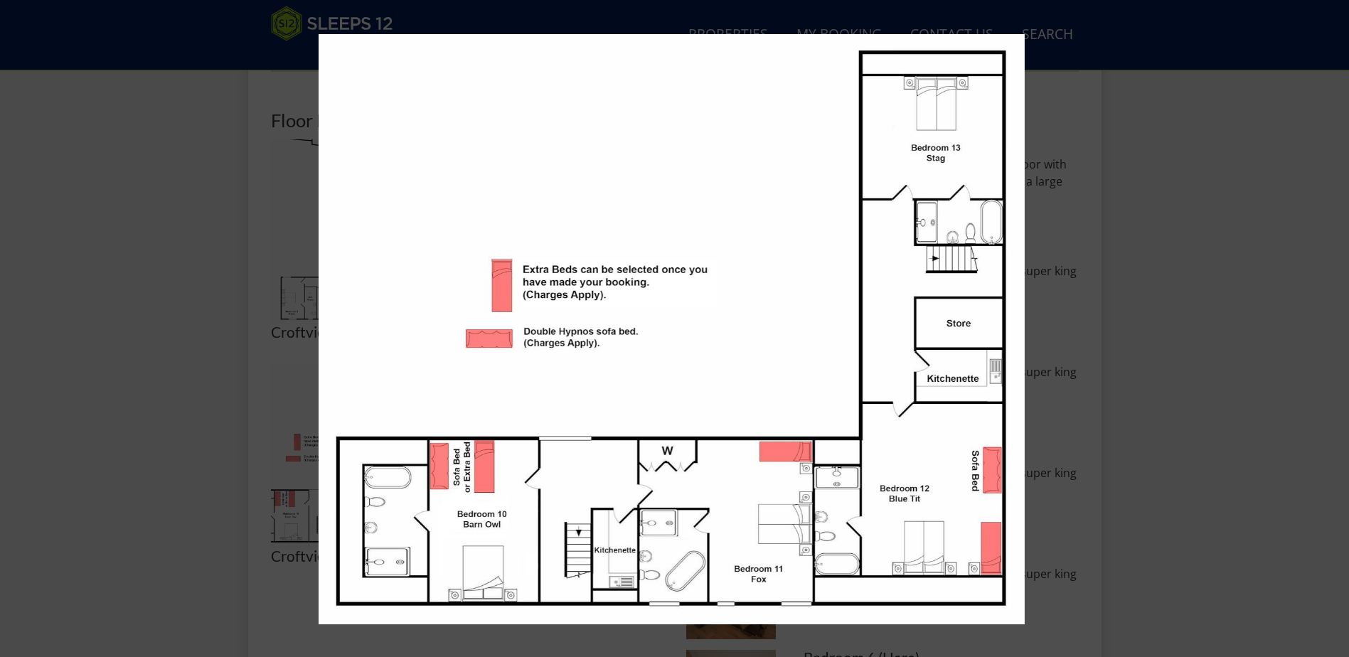
scroll to position [603, 0]
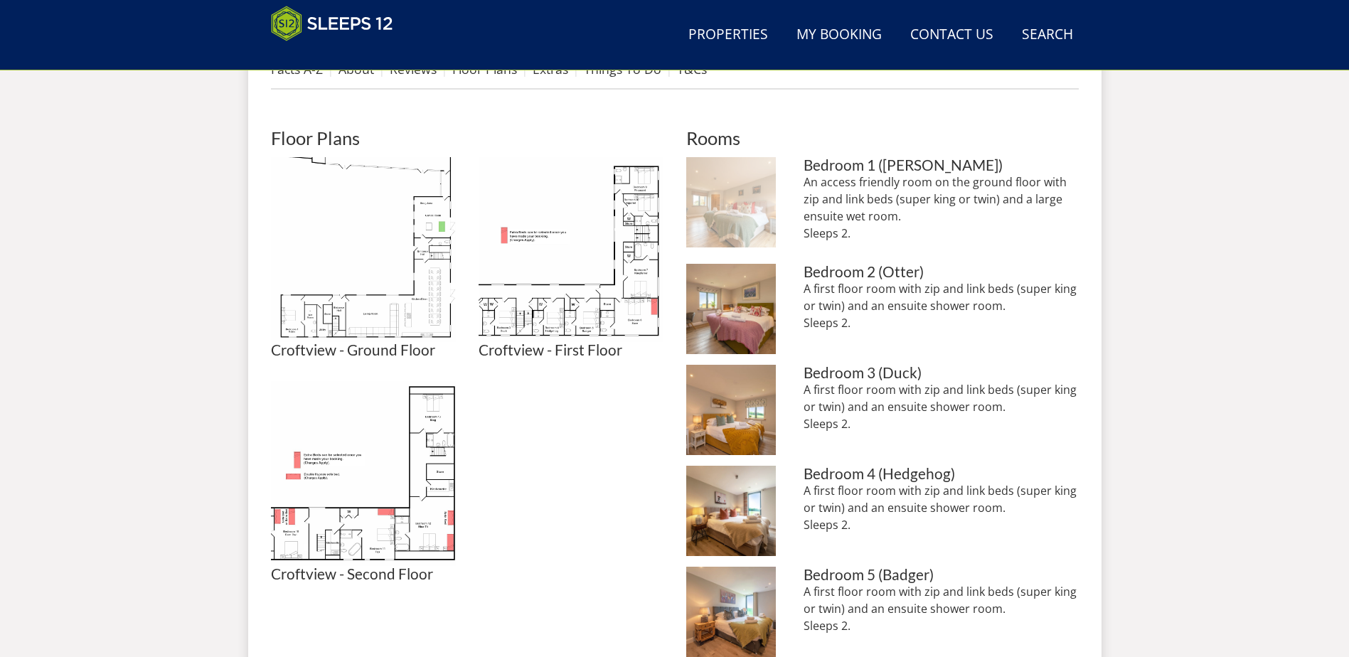
click at [731, 203] on img at bounding box center [731, 202] width 90 height 90
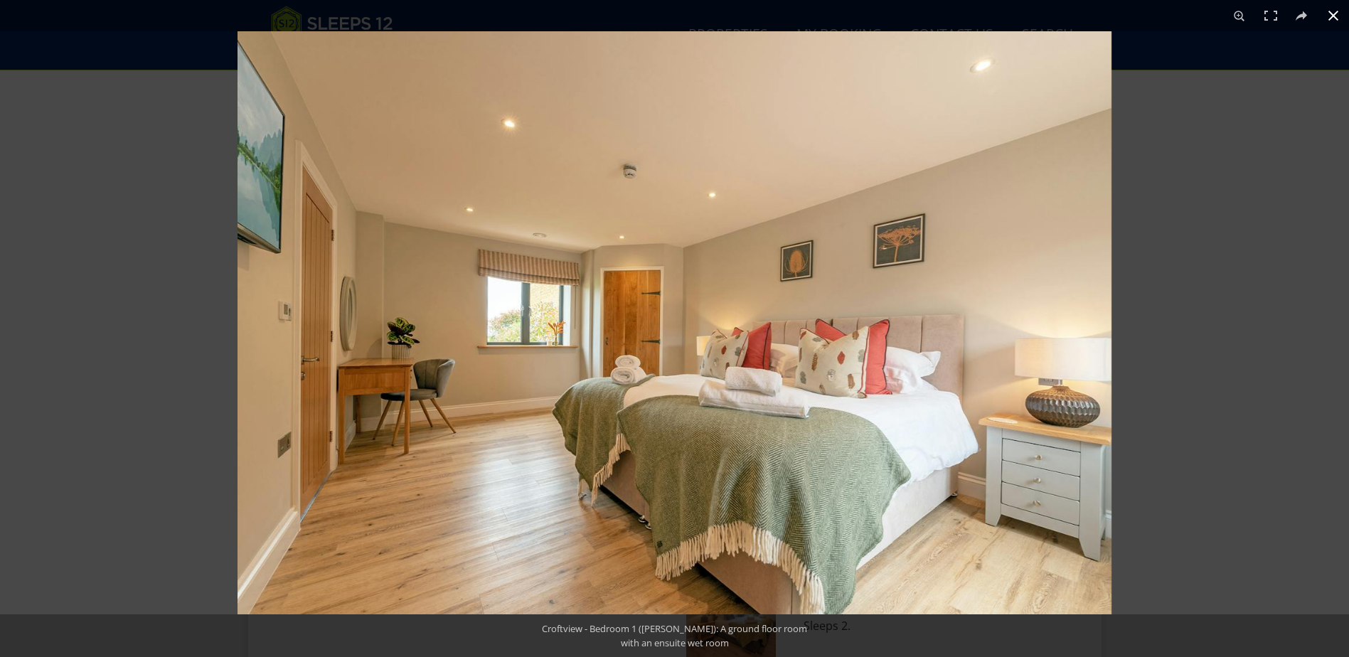
click at [1343, 11] on button at bounding box center [1333, 15] width 31 height 31
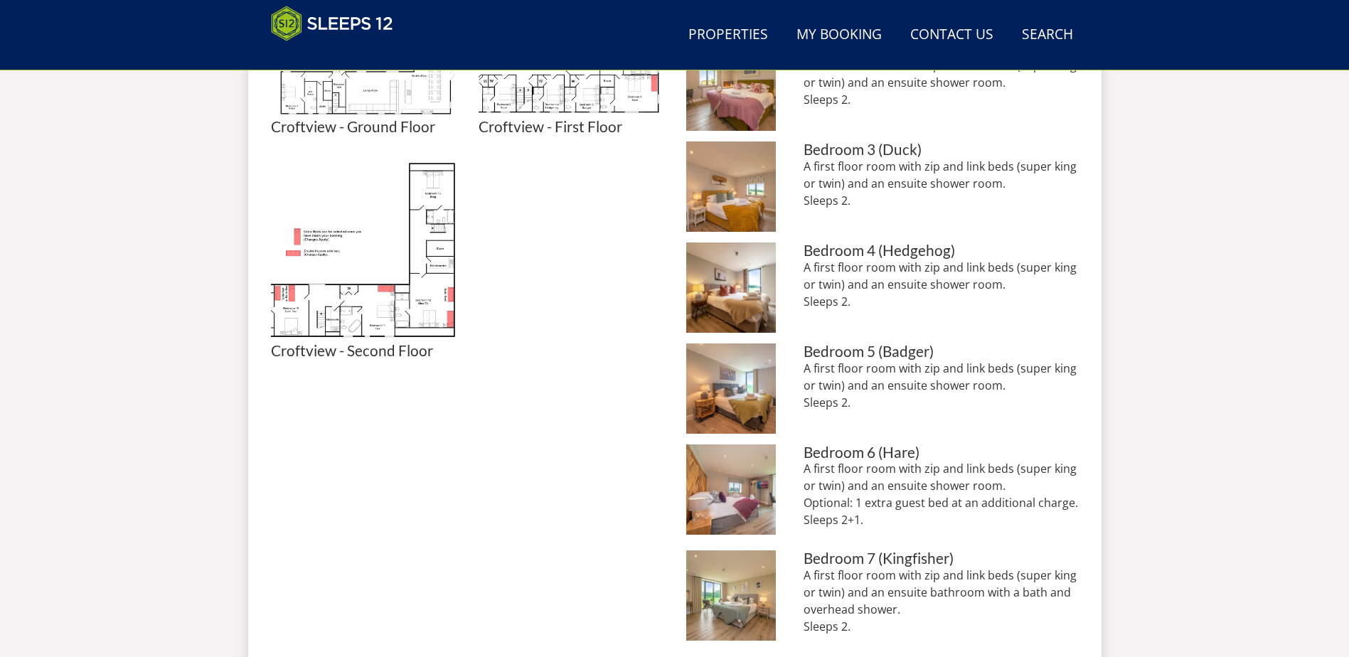
scroll to position [958, 0]
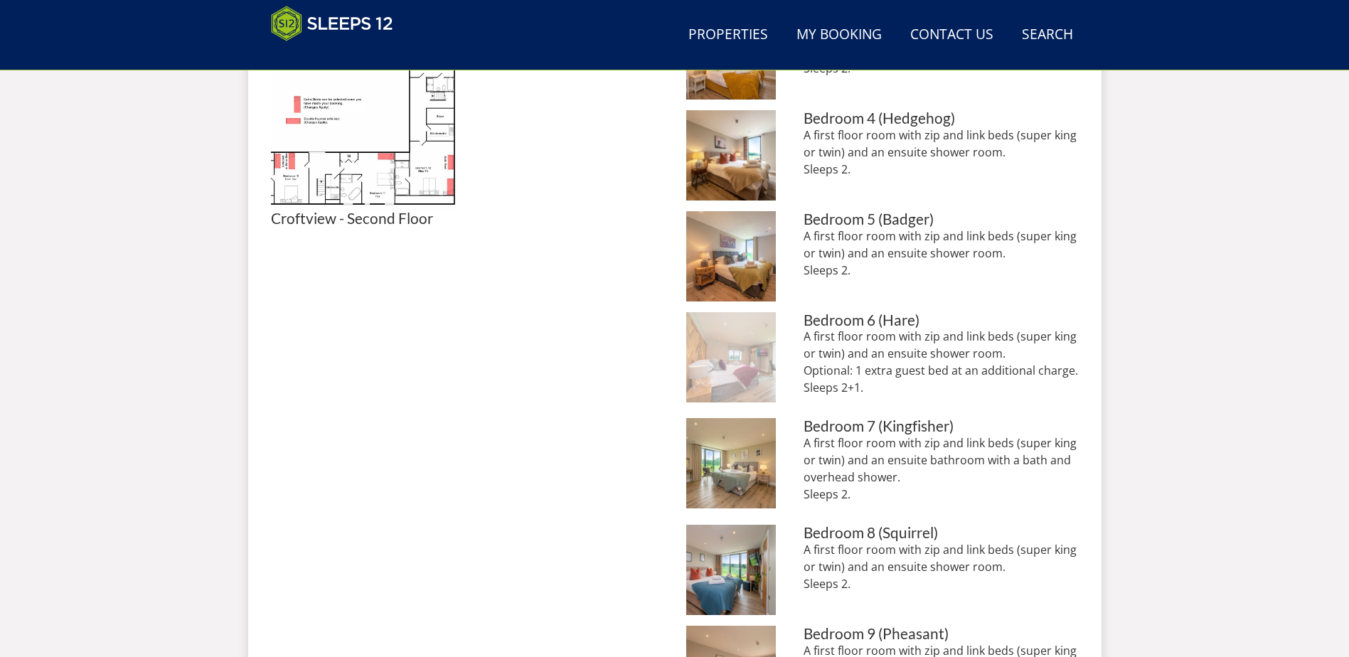
click at [733, 366] on img at bounding box center [731, 357] width 90 height 90
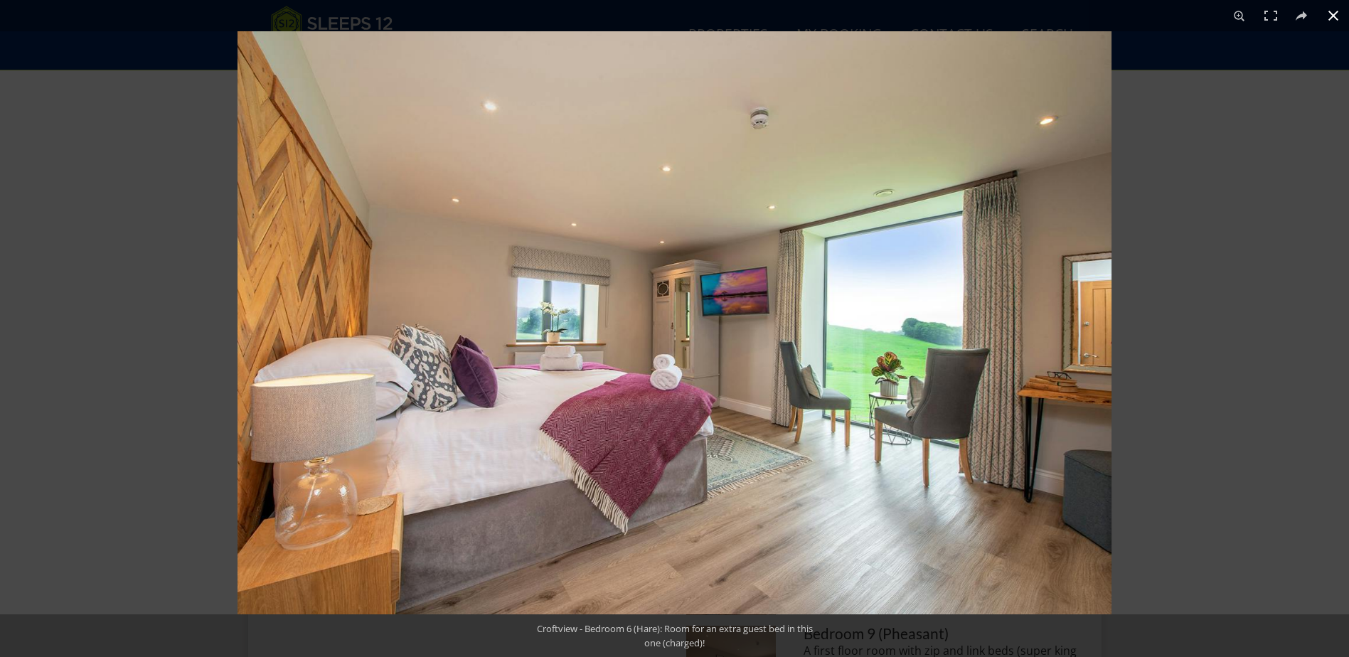
click at [1327, 17] on button at bounding box center [1333, 15] width 31 height 31
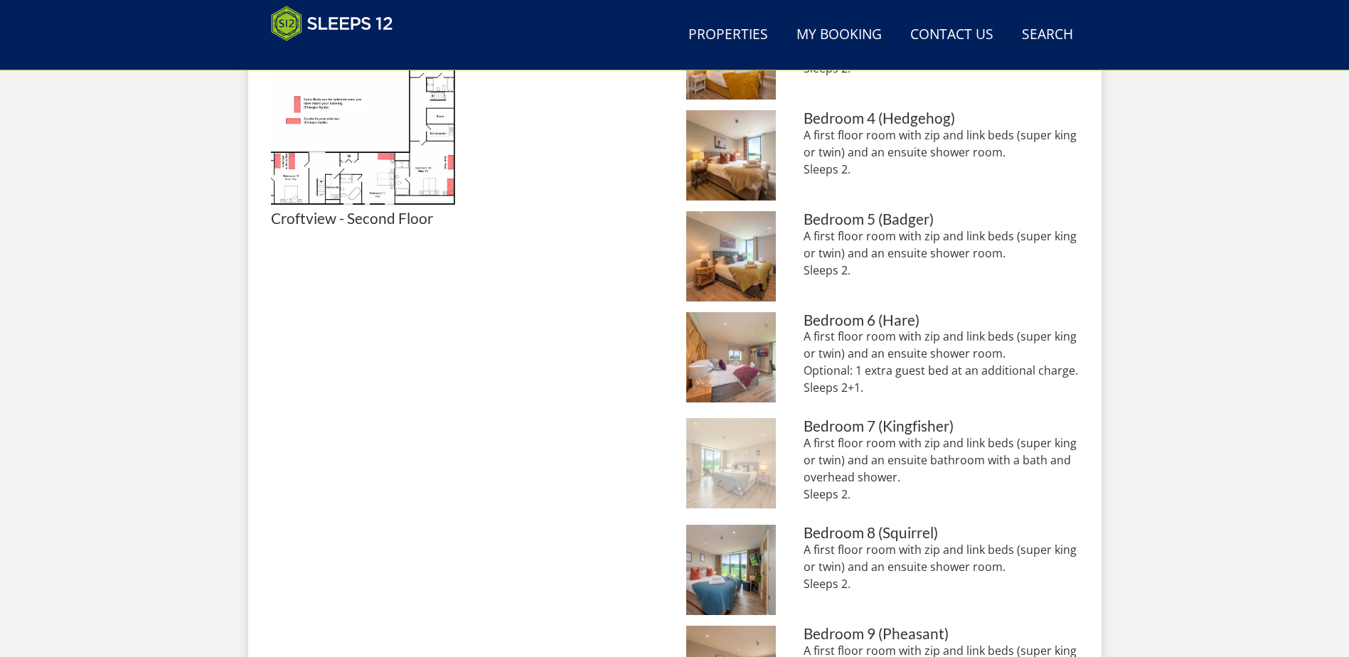
click at [709, 441] on img at bounding box center [731, 463] width 90 height 90
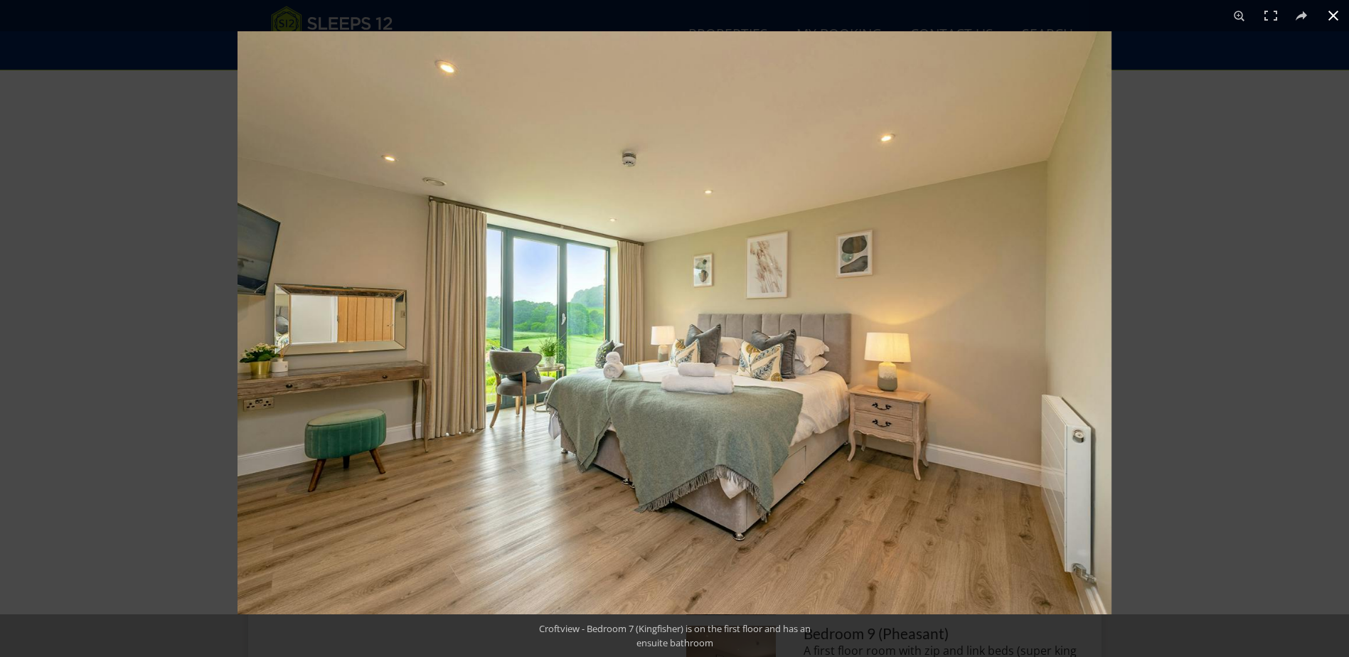
click at [1330, 19] on button at bounding box center [1333, 15] width 31 height 31
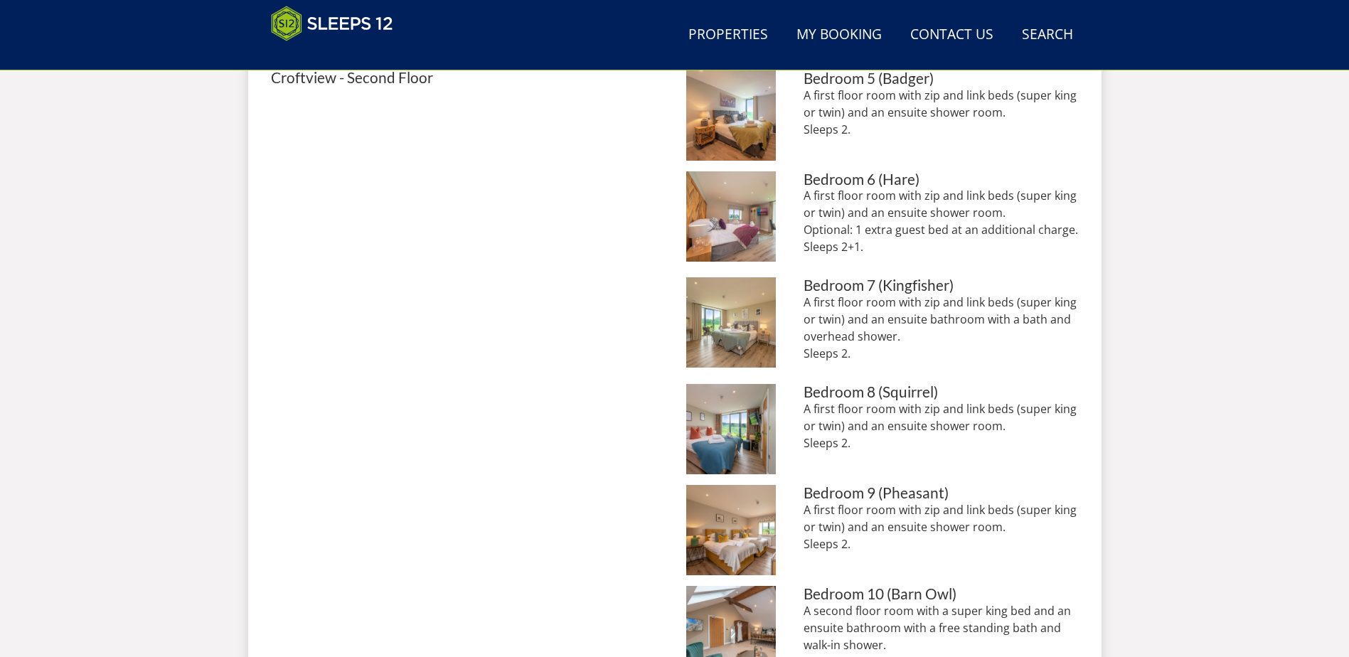
scroll to position [1100, 0]
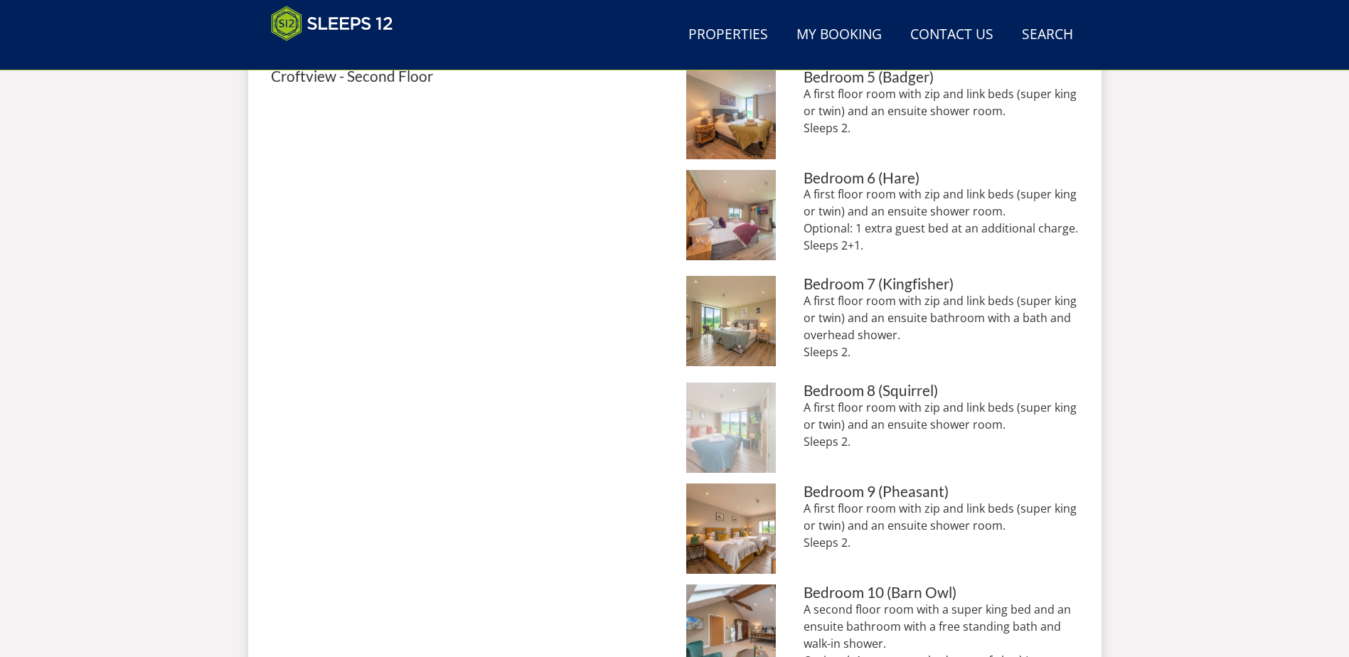
click at [749, 429] on img at bounding box center [731, 428] width 90 height 90
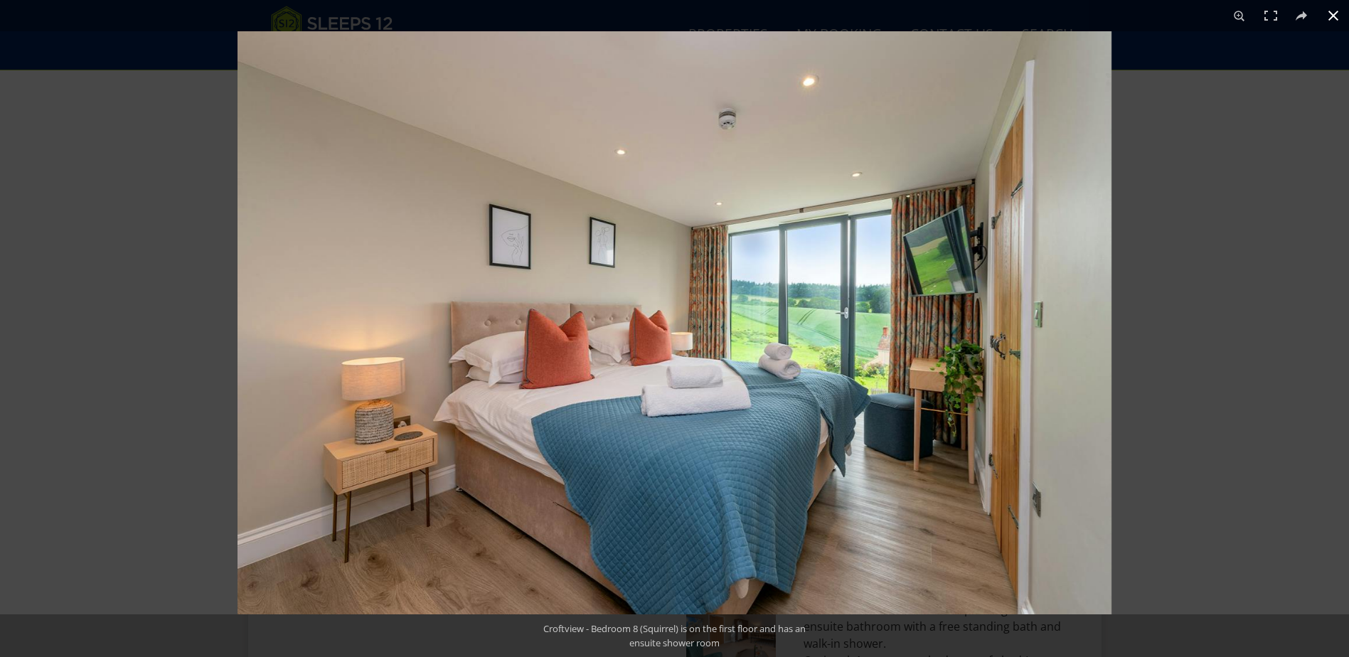
click at [1334, 12] on button at bounding box center [1333, 15] width 31 height 31
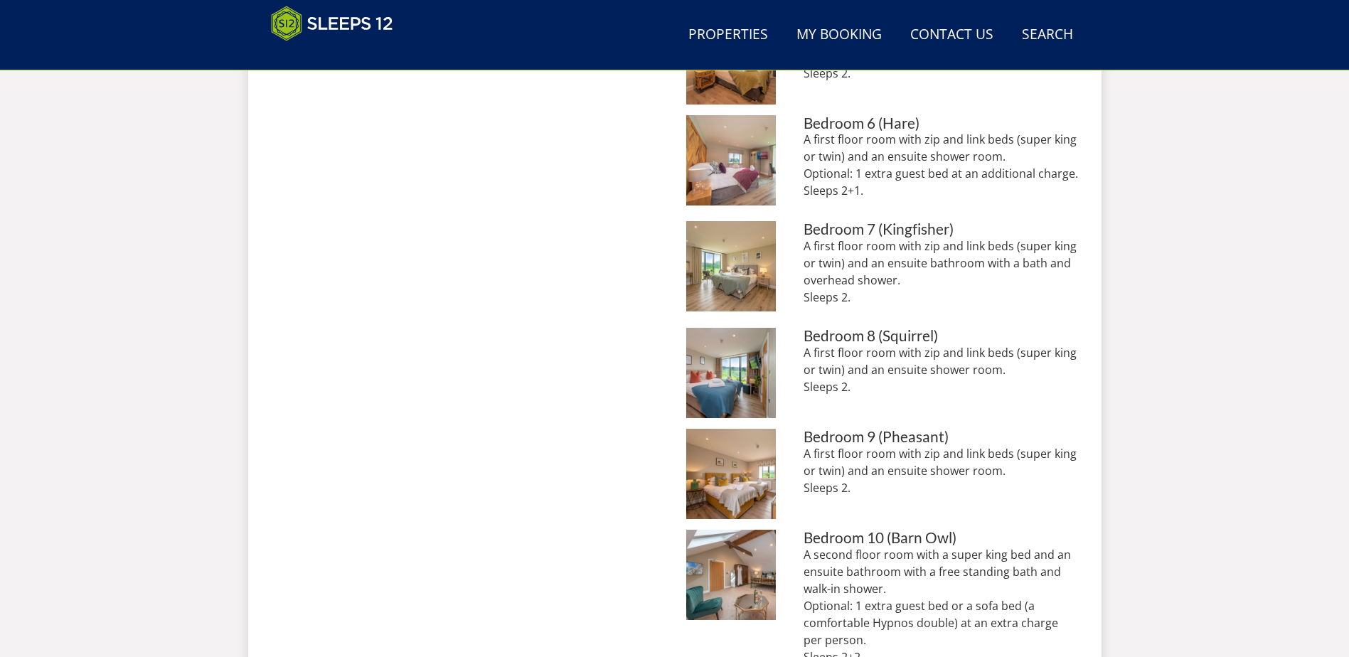
scroll to position [1385, 0]
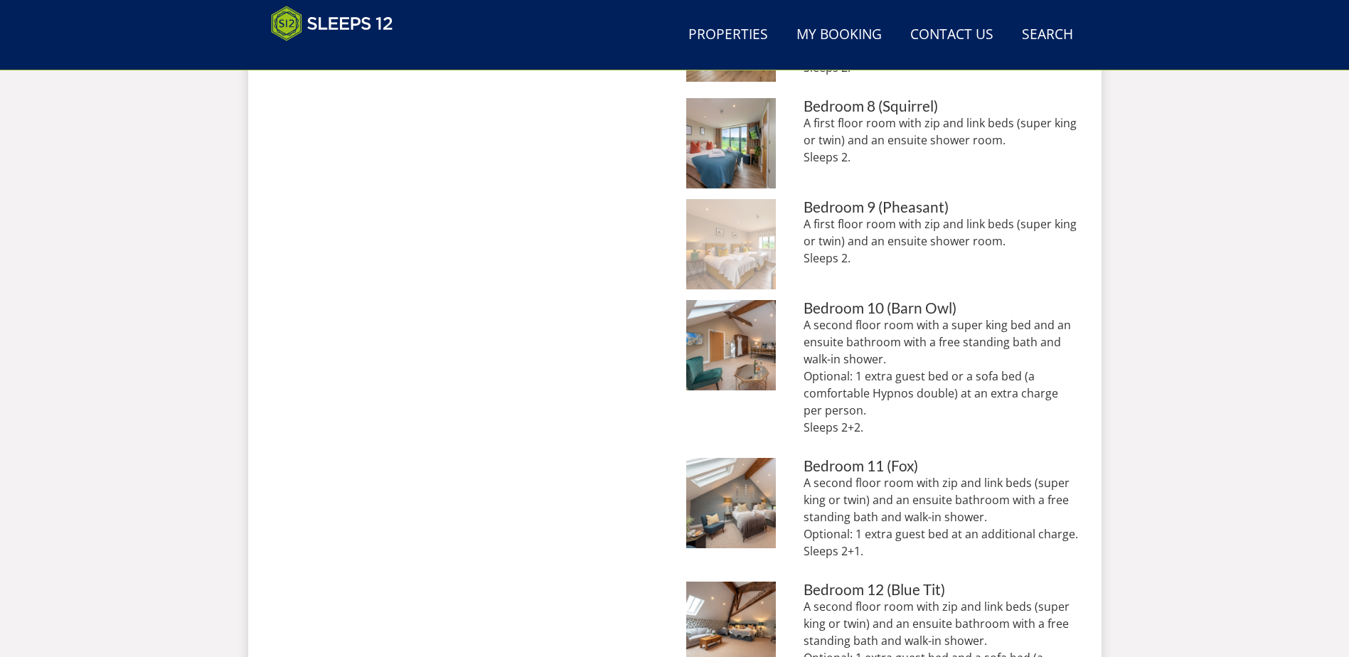
click at [732, 268] on img at bounding box center [731, 244] width 90 height 90
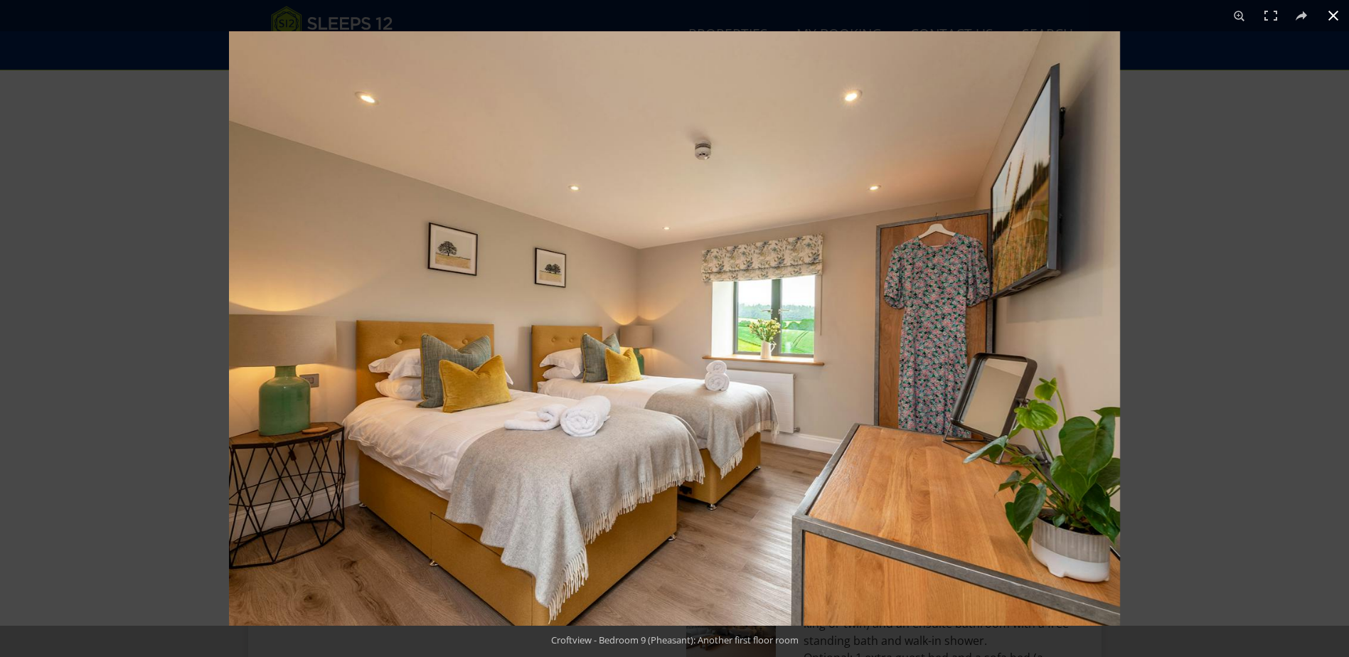
click at [1335, 15] on button at bounding box center [1333, 15] width 31 height 31
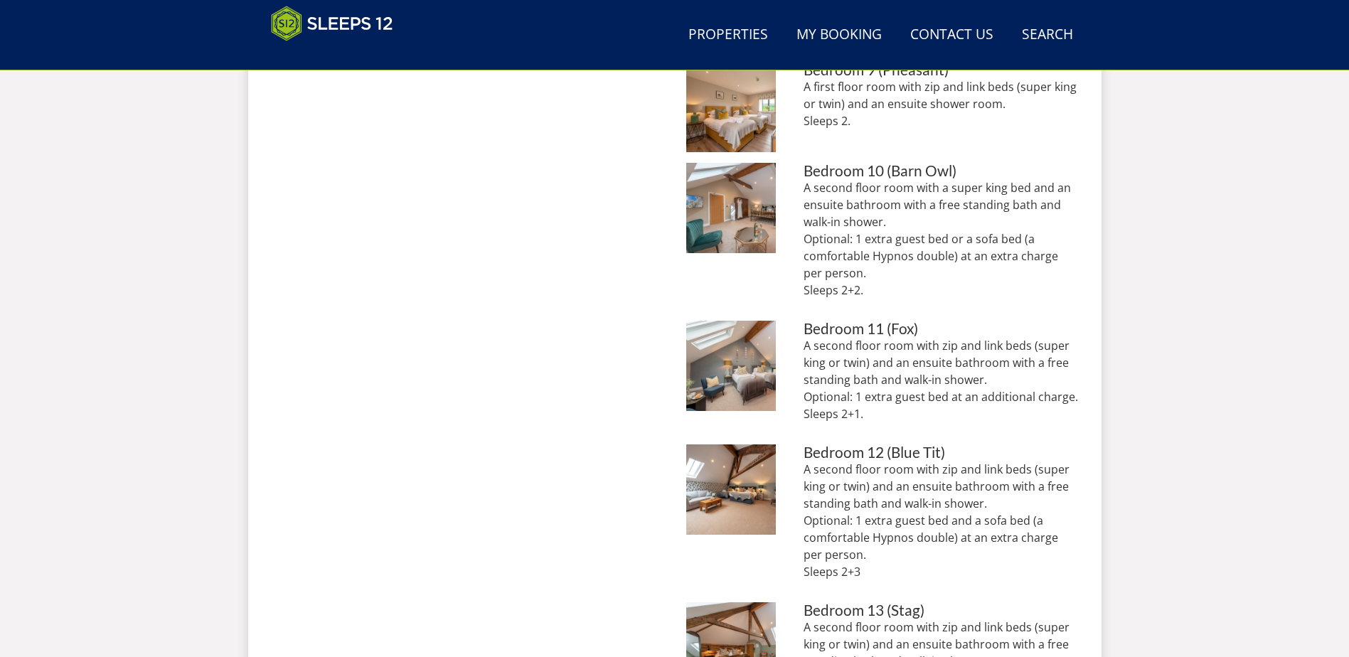
scroll to position [1527, 0]
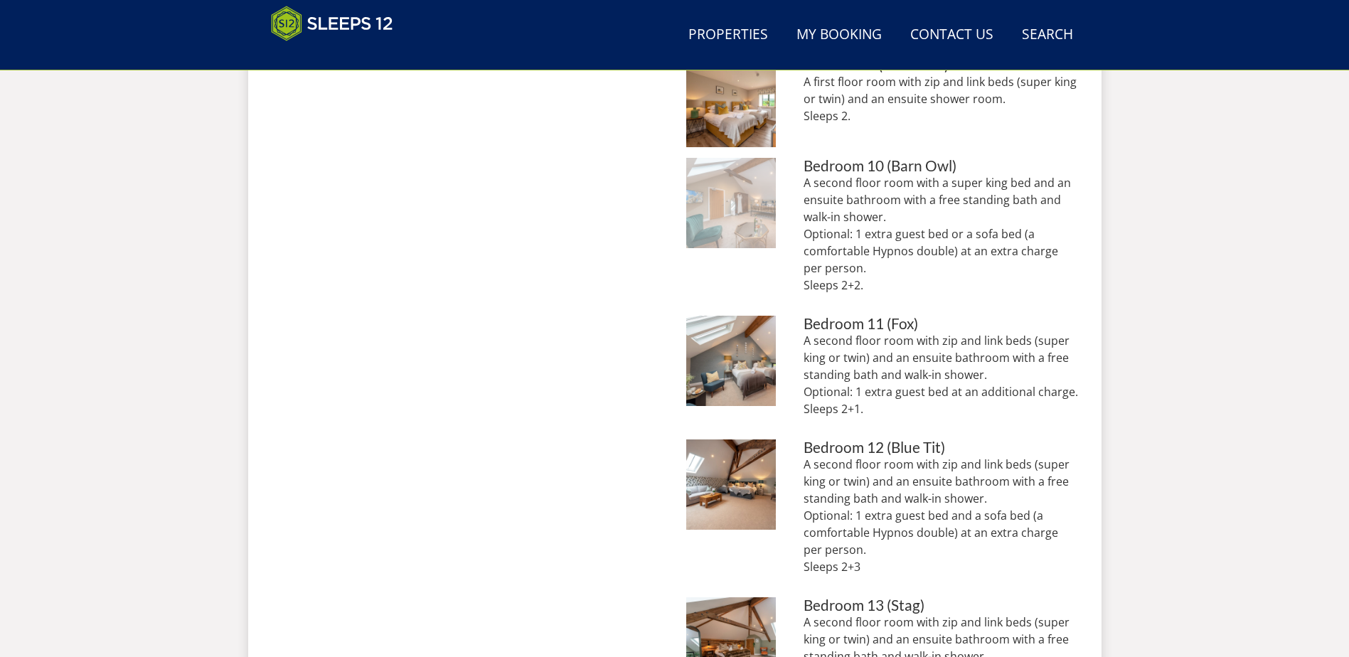
click at [716, 220] on img at bounding box center [731, 203] width 90 height 90
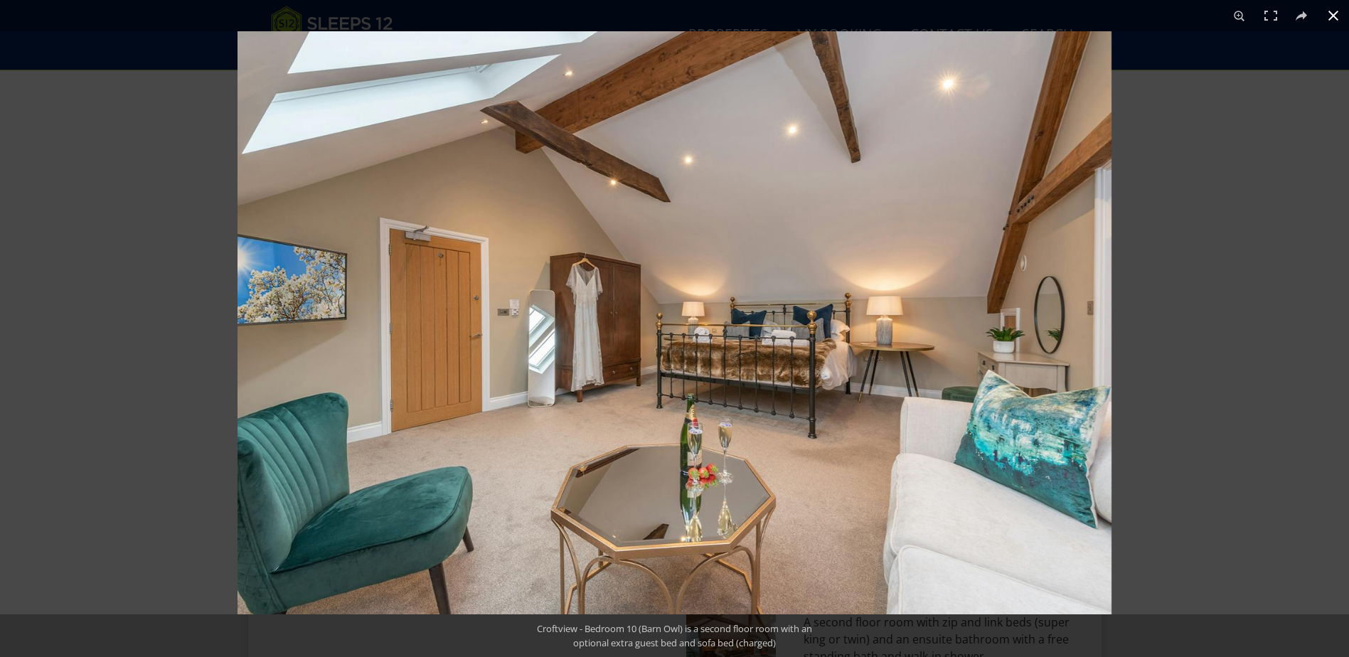
click at [1332, 14] on button at bounding box center [1333, 15] width 31 height 31
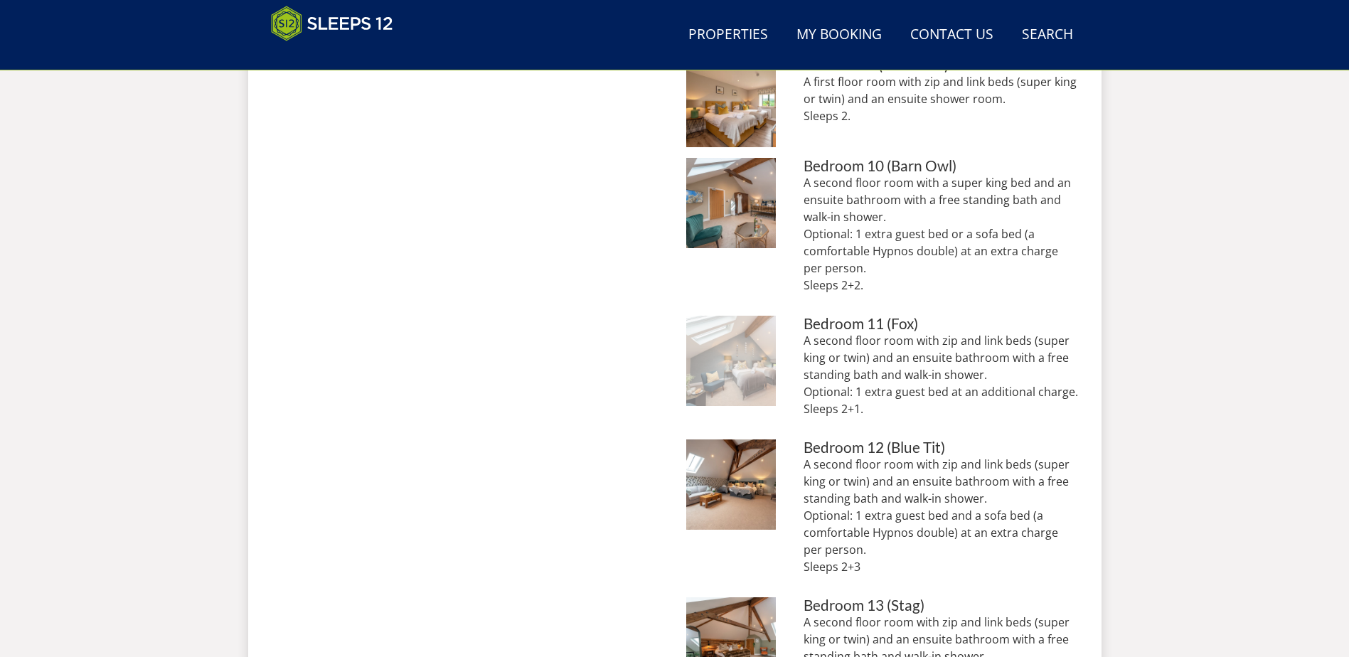
click at [735, 392] on img at bounding box center [731, 361] width 90 height 90
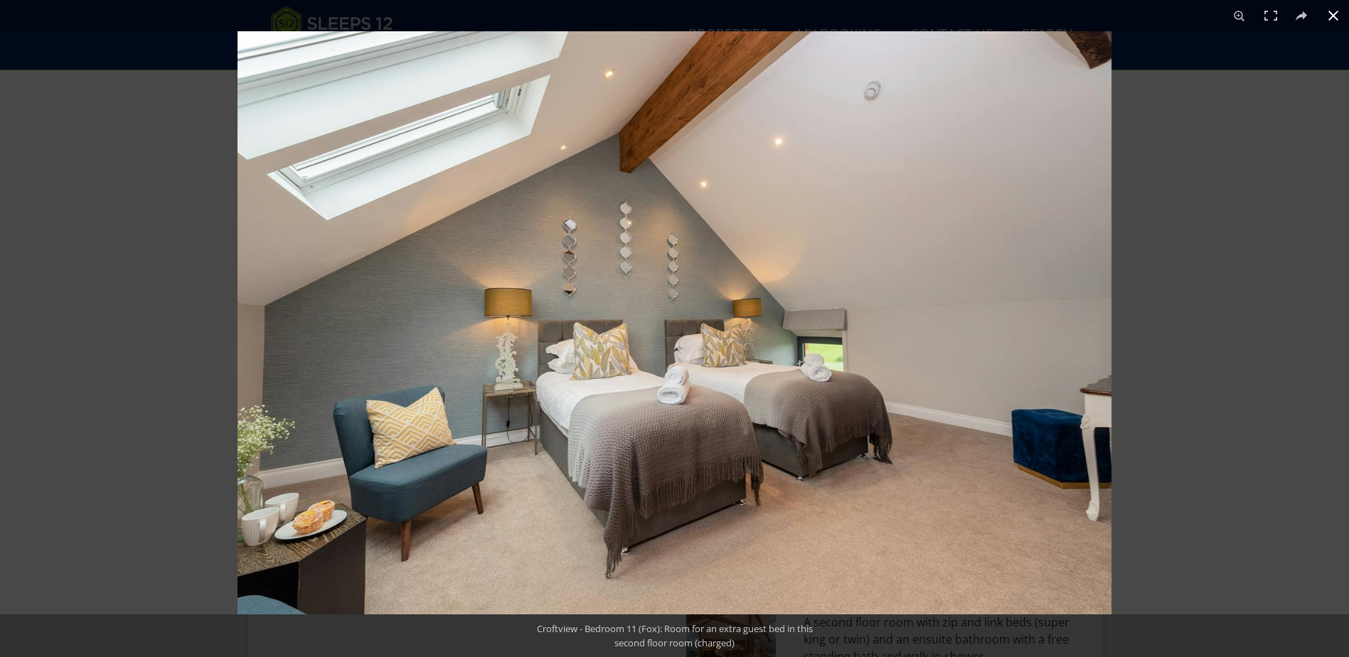
click at [1339, 18] on button at bounding box center [1333, 15] width 31 height 31
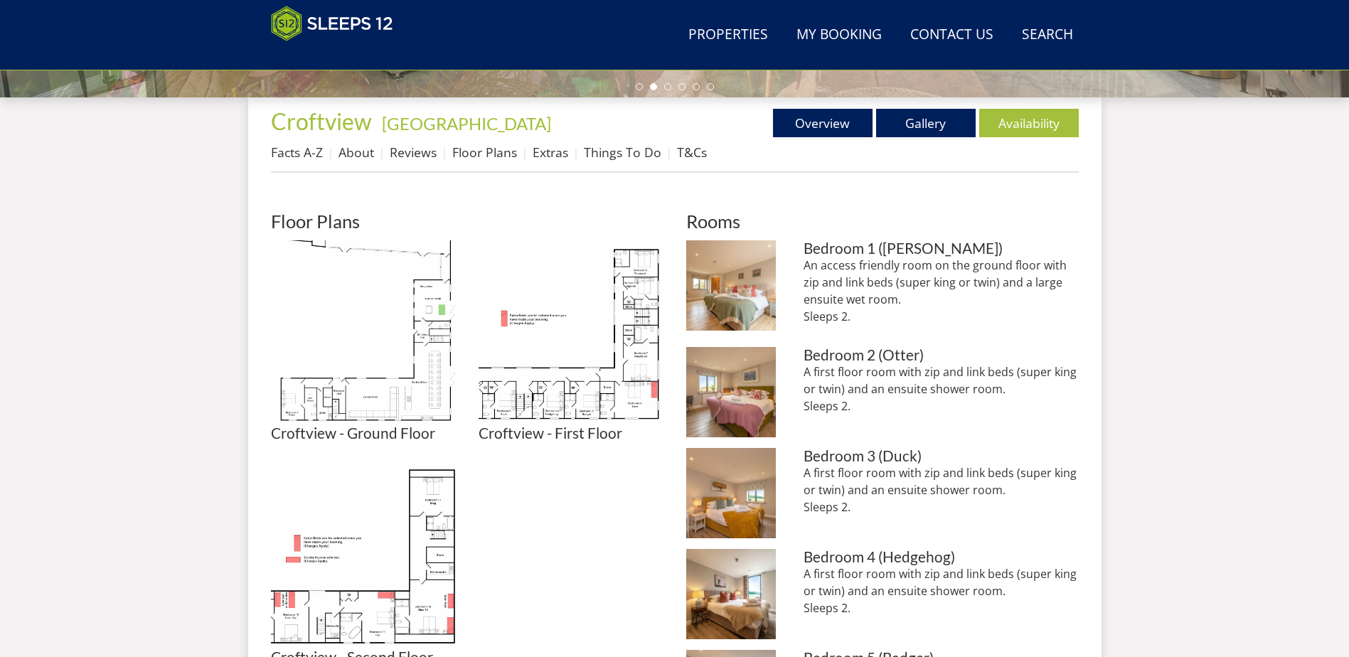
scroll to position [555, 0]
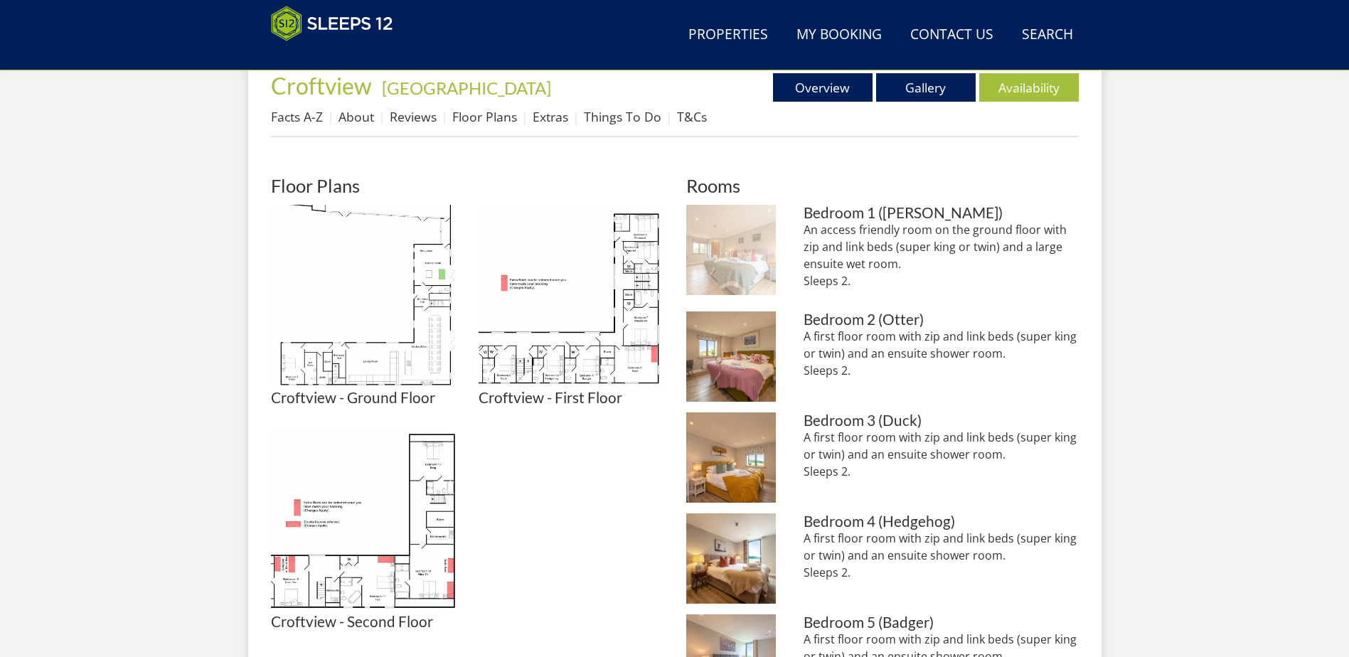
click at [725, 250] on img at bounding box center [731, 250] width 90 height 90
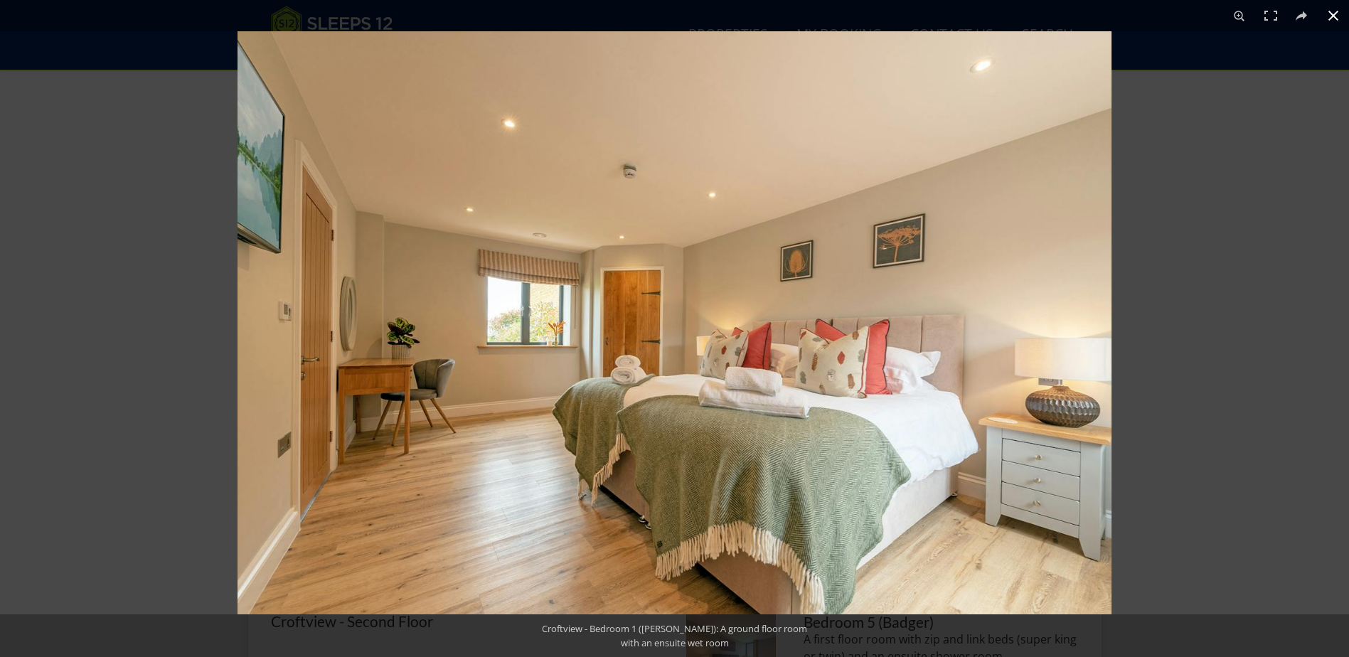
click at [1333, 17] on button at bounding box center [1333, 15] width 31 height 31
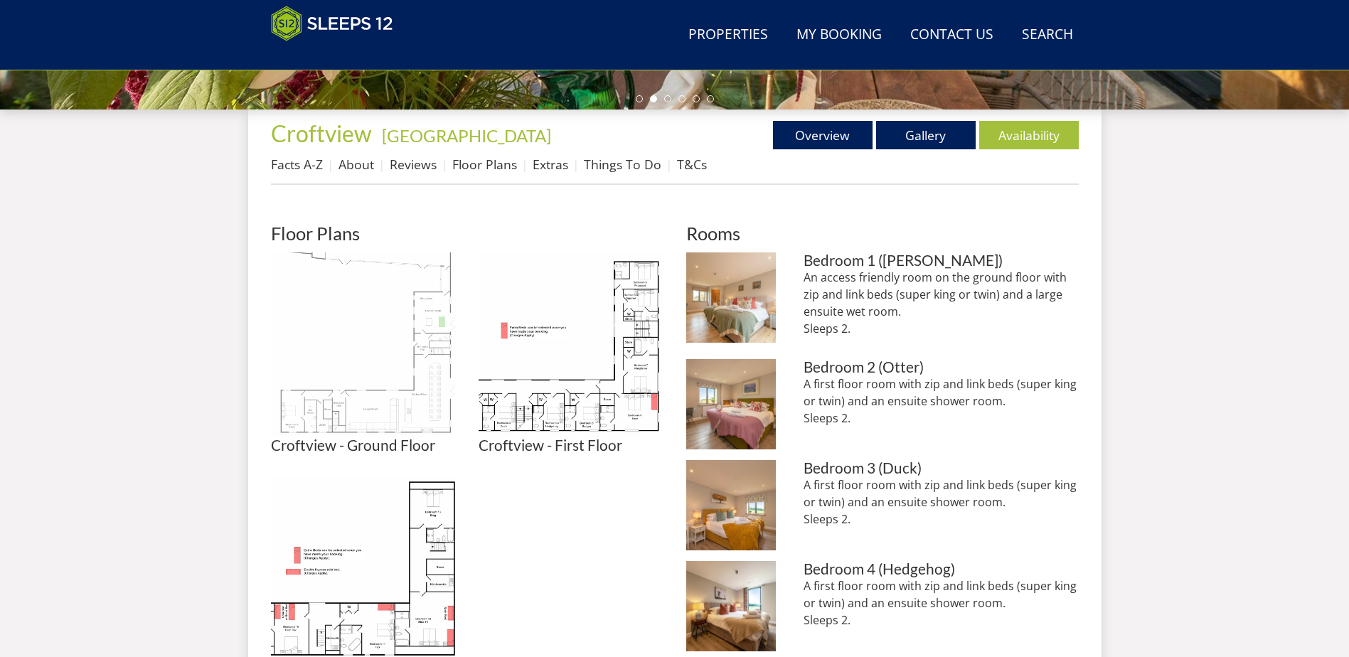
scroll to position [413, 0]
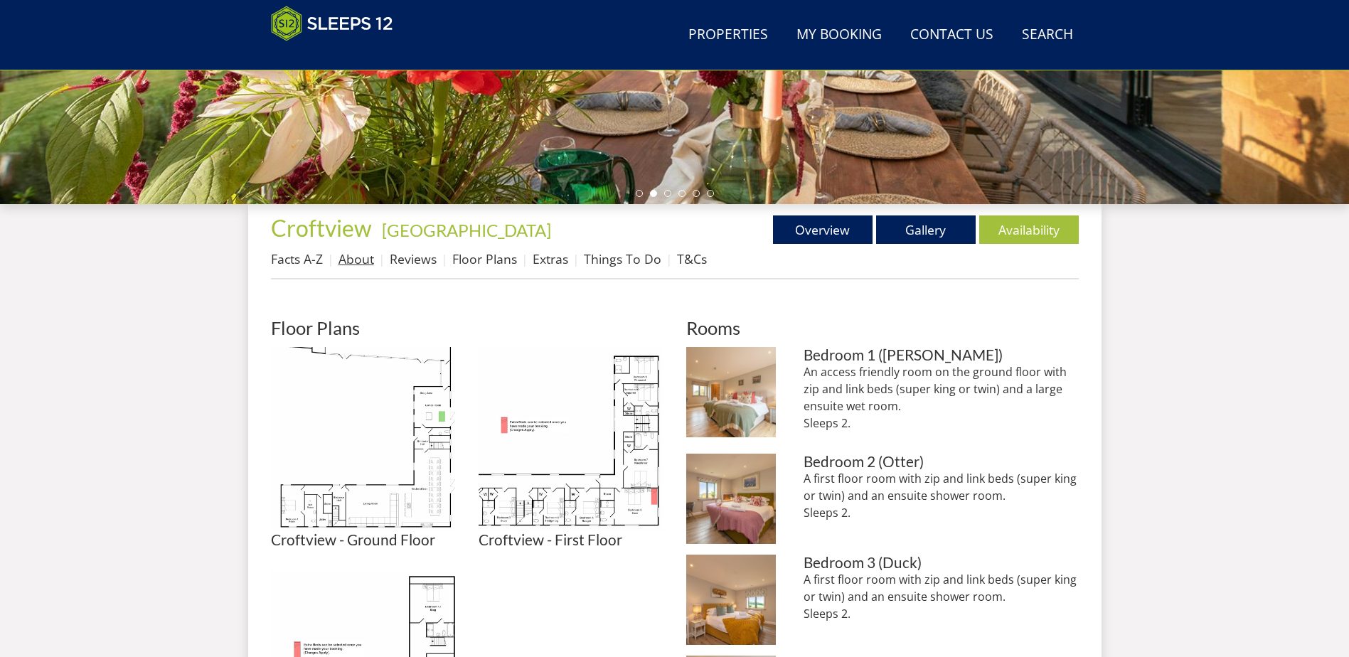
click at [358, 260] on link "About" at bounding box center [357, 258] width 36 height 17
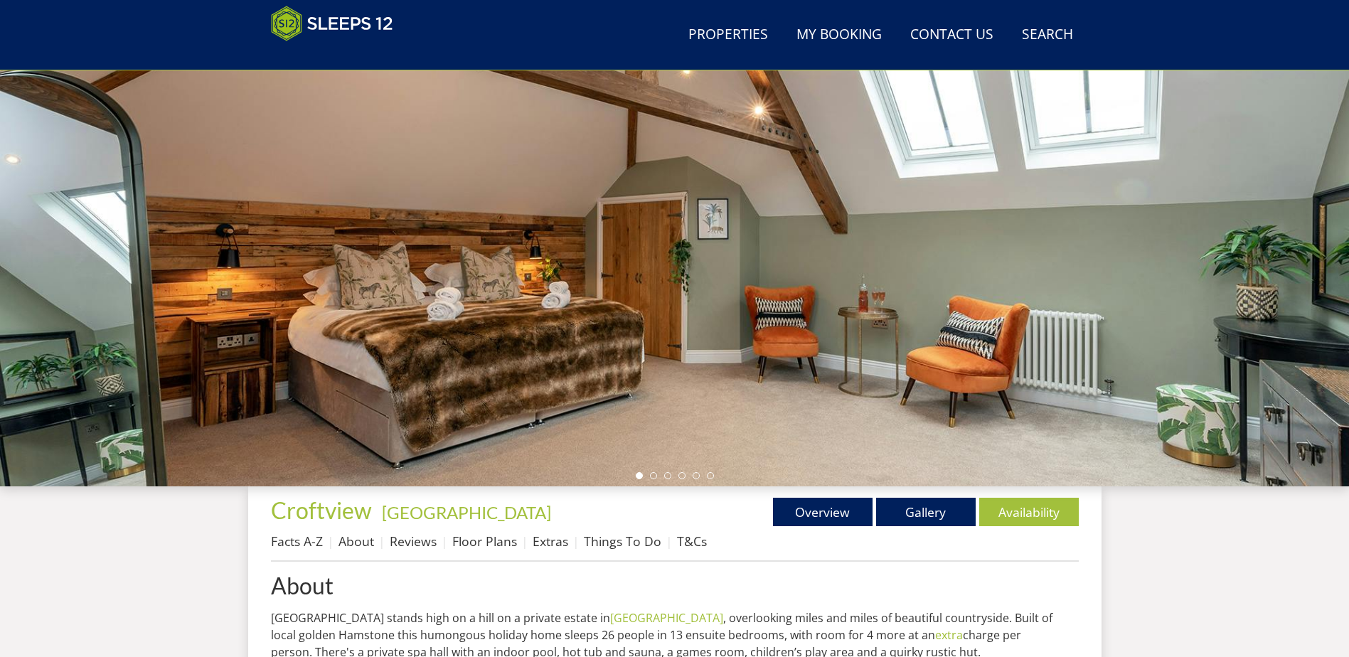
scroll to position [386, 0]
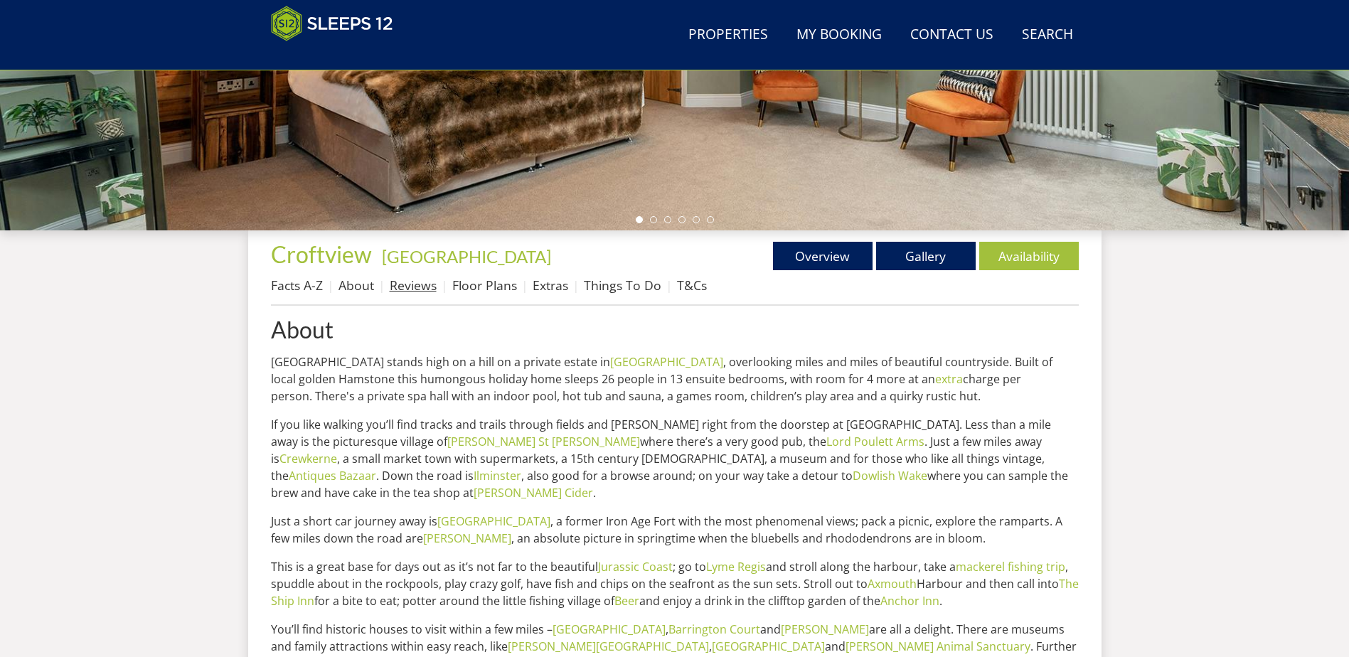
click at [415, 287] on link "Reviews" at bounding box center [413, 285] width 47 height 17
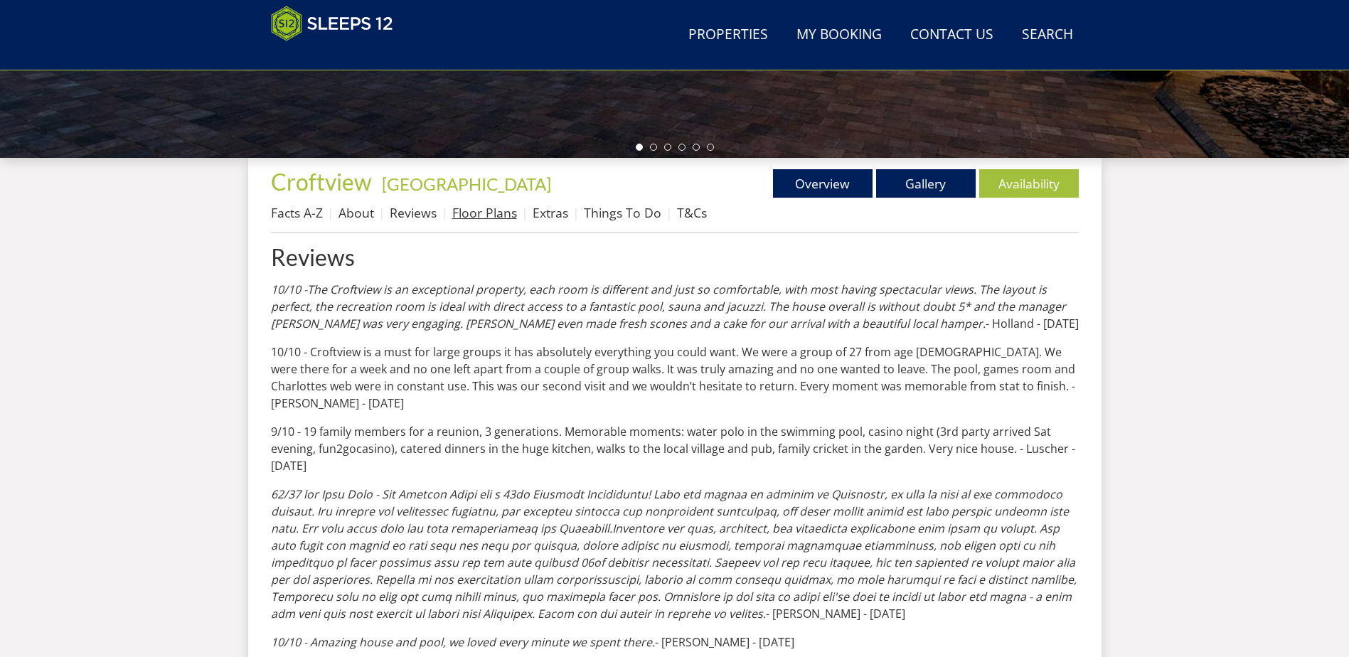
scroll to position [453, 0]
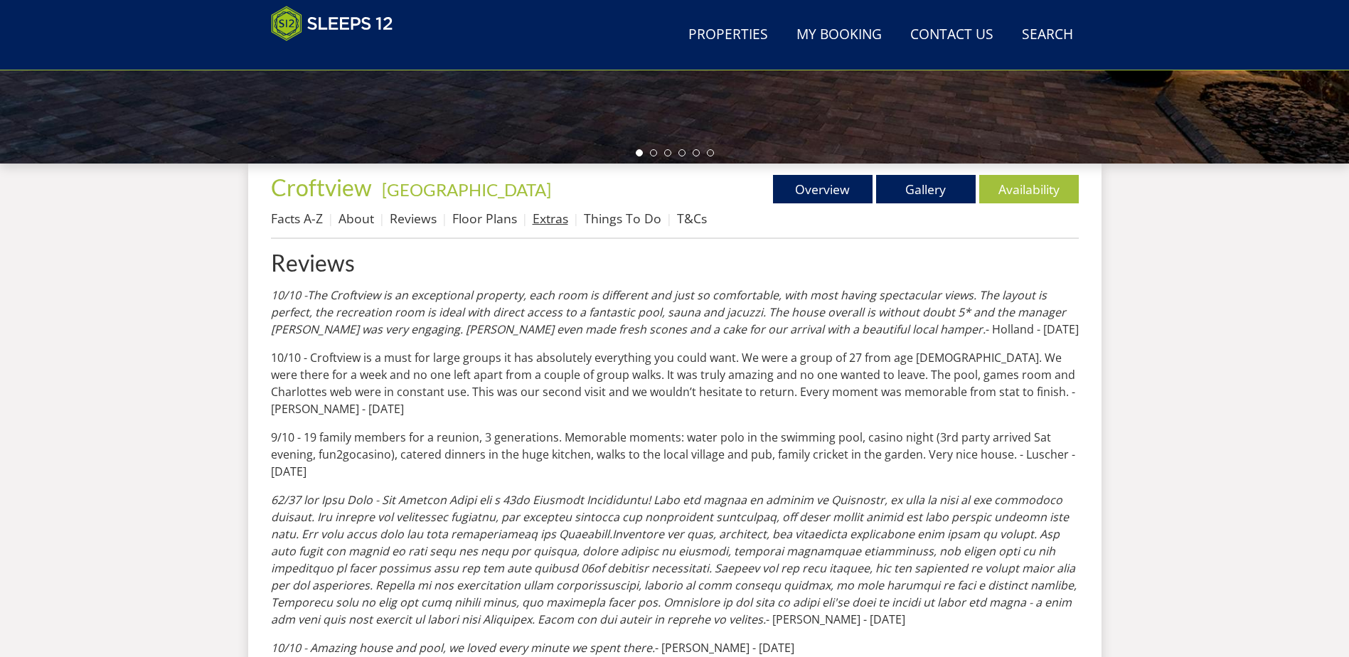
click at [533, 216] on link "Extras" at bounding box center [551, 218] width 36 height 17
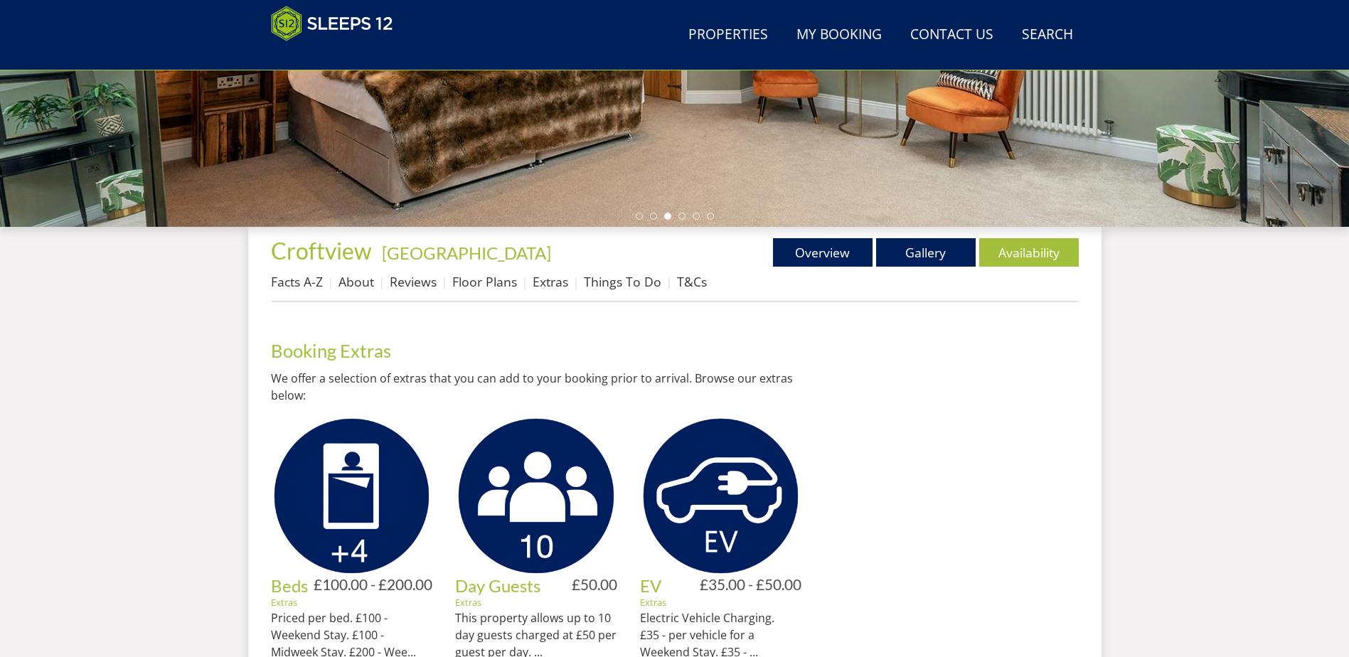
scroll to position [386, 0]
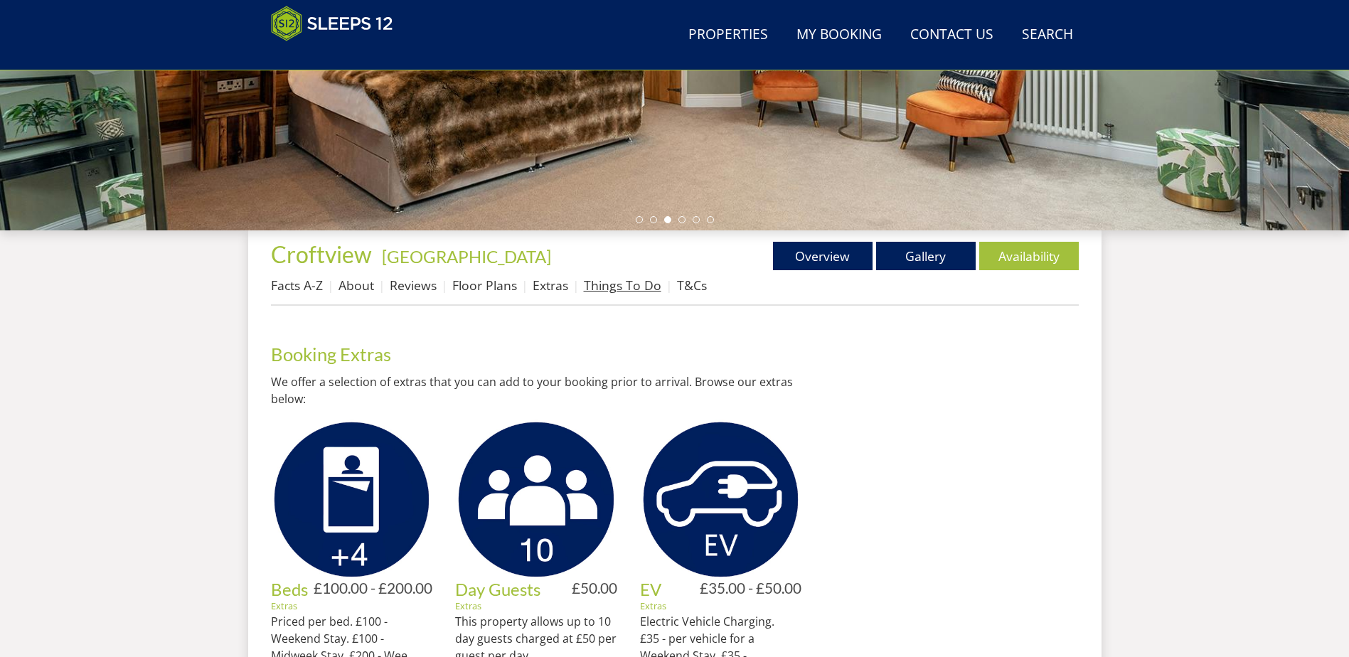
click at [628, 290] on link "Things To Do" at bounding box center [623, 285] width 78 height 17
